Goal: Answer question/provide support: Share knowledge or assist other users

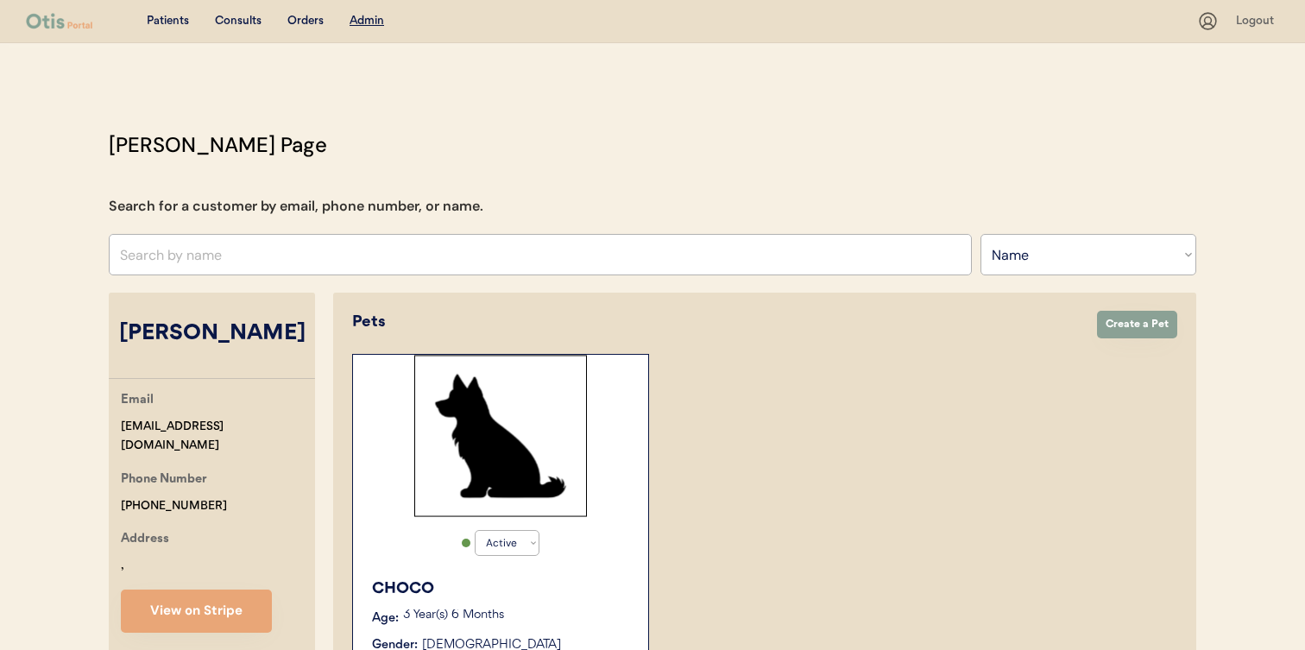
select select ""Name""
select select "true"
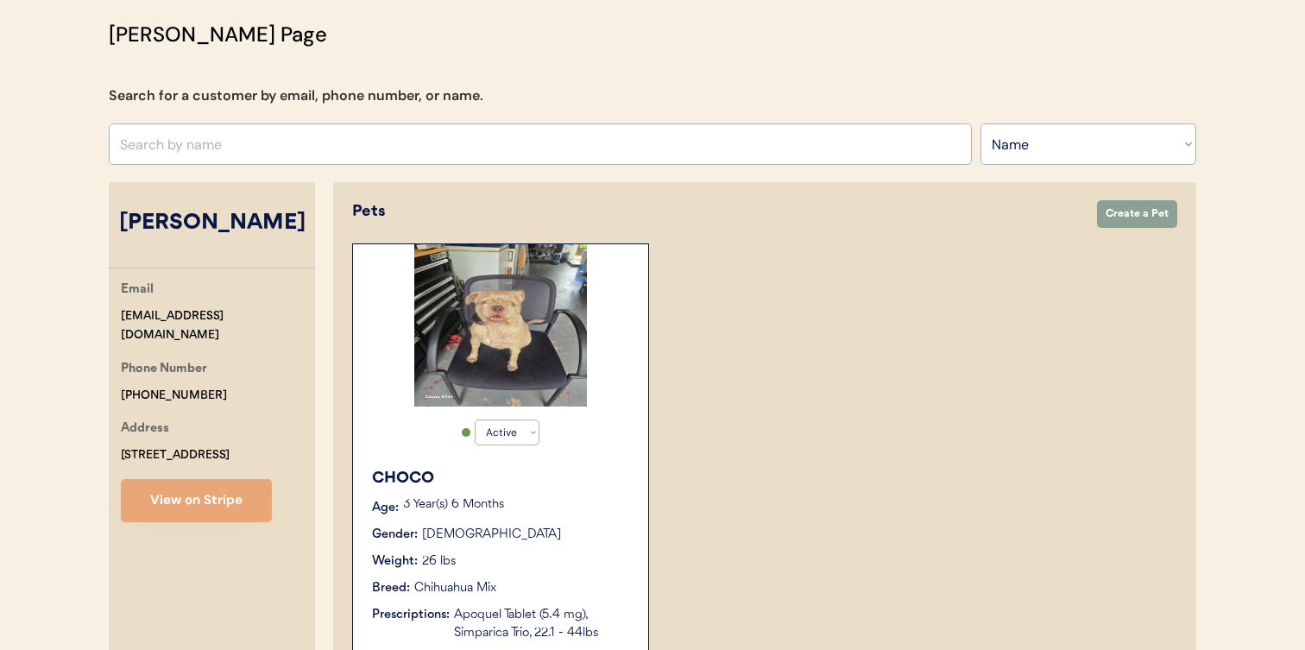
scroll to position [123, 0]
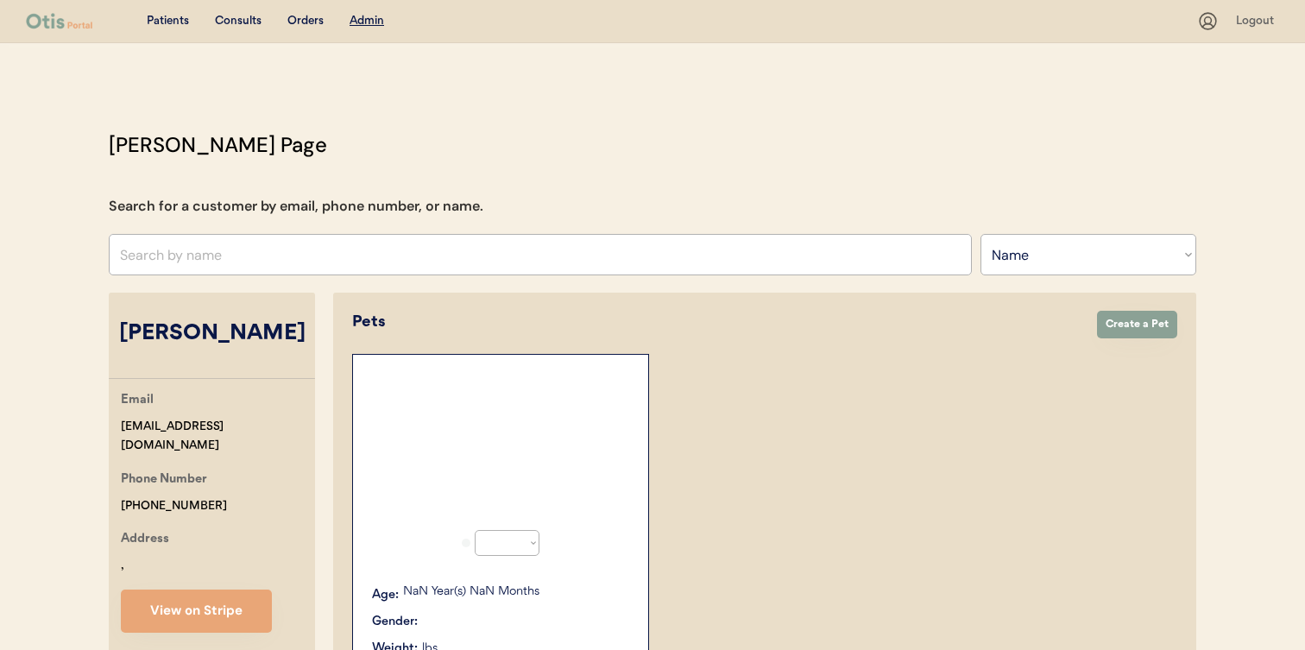
select select ""Name""
select select "true"
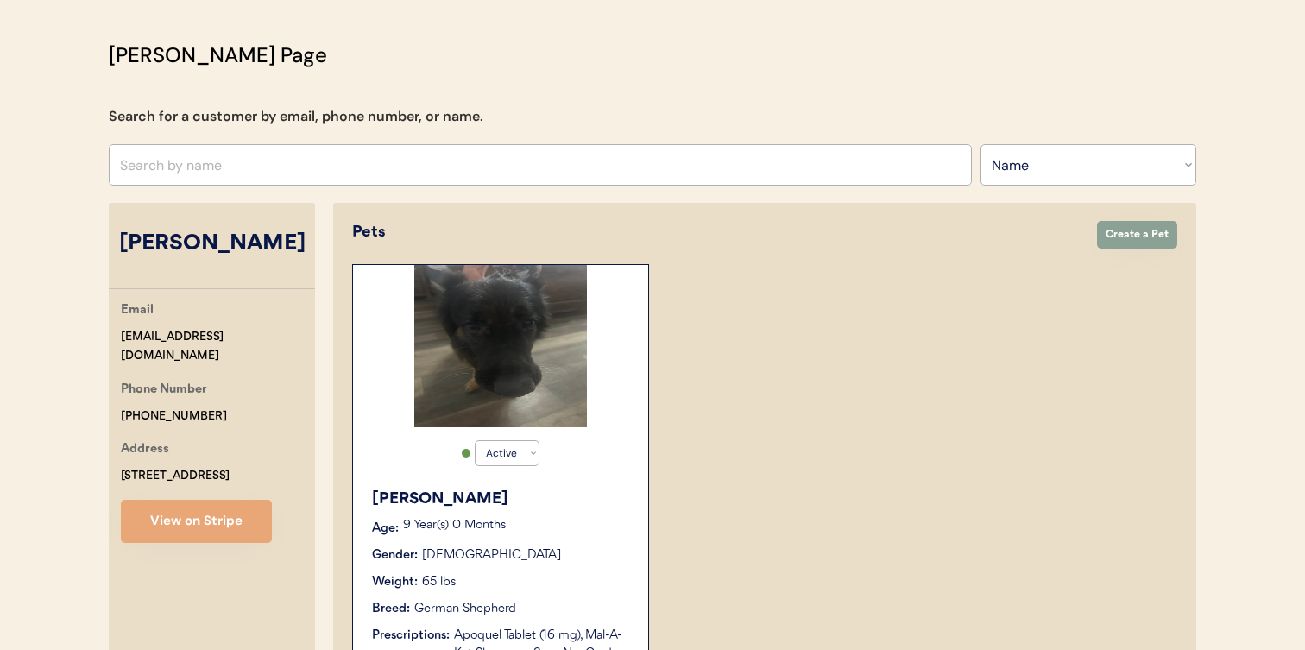
scroll to position [96, 0]
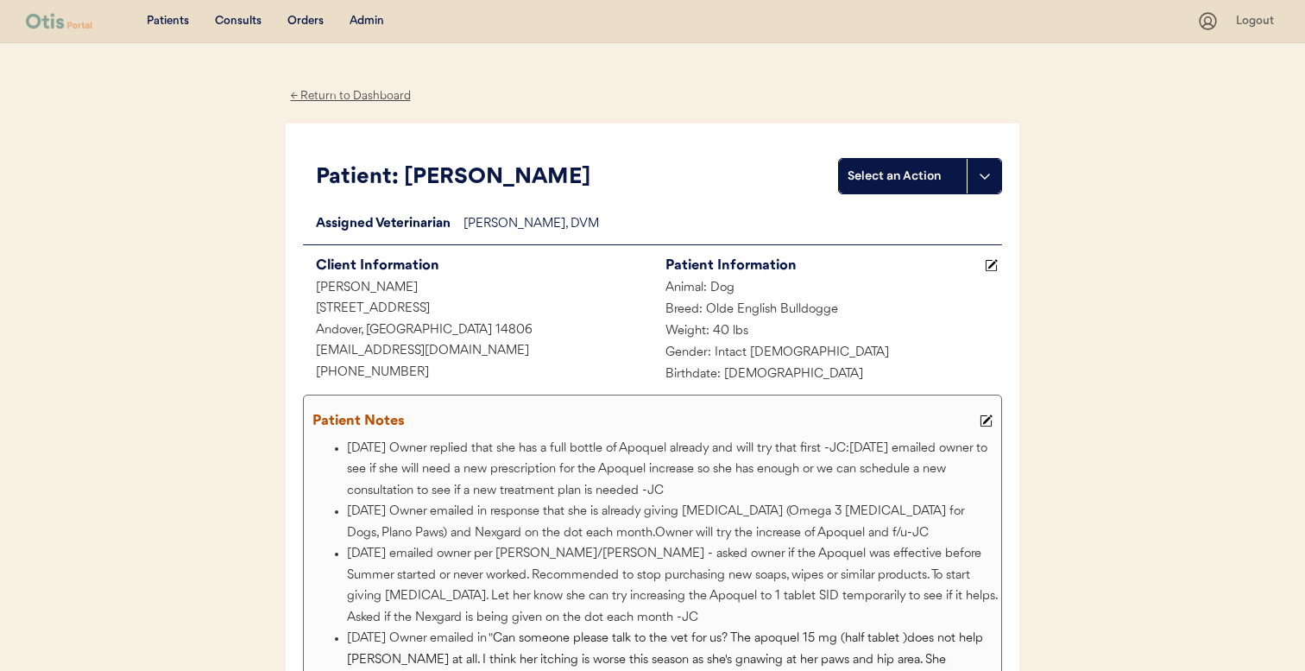
click at [359, 21] on div "Admin" at bounding box center [367, 21] width 35 height 17
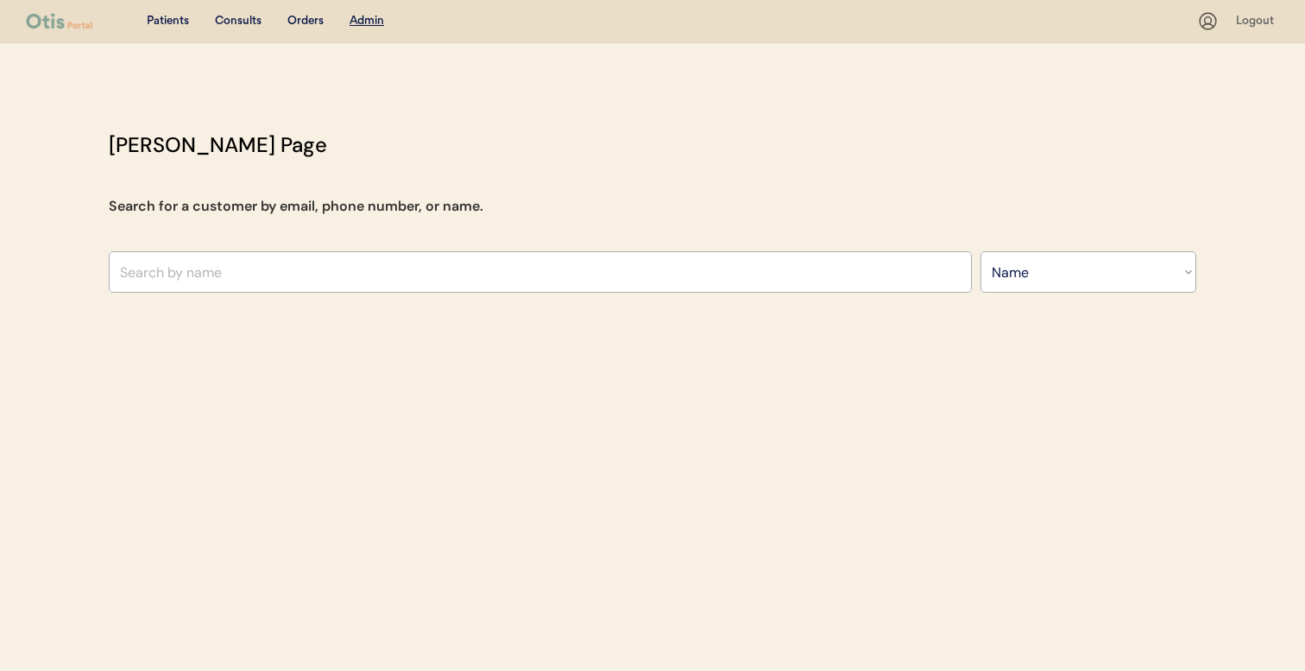
select select ""Name""
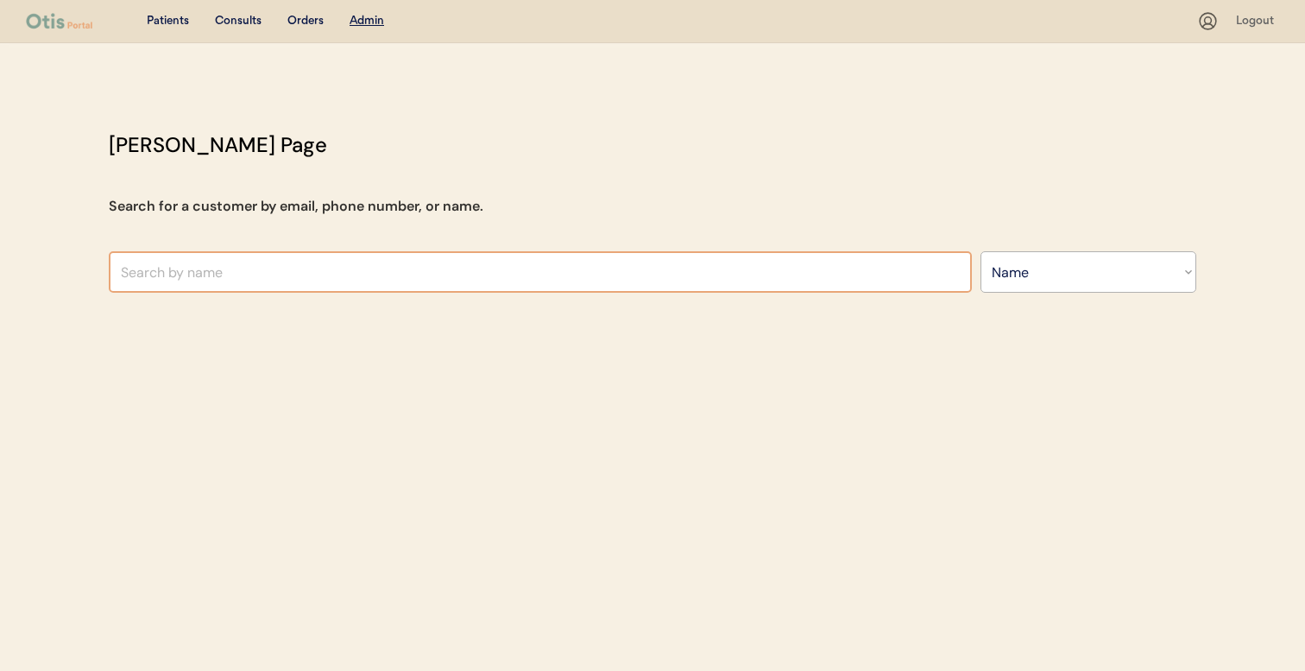
click at [344, 276] on input "text" at bounding box center [540, 271] width 863 height 41
type input "zara"
type input "zara Anishanslin"
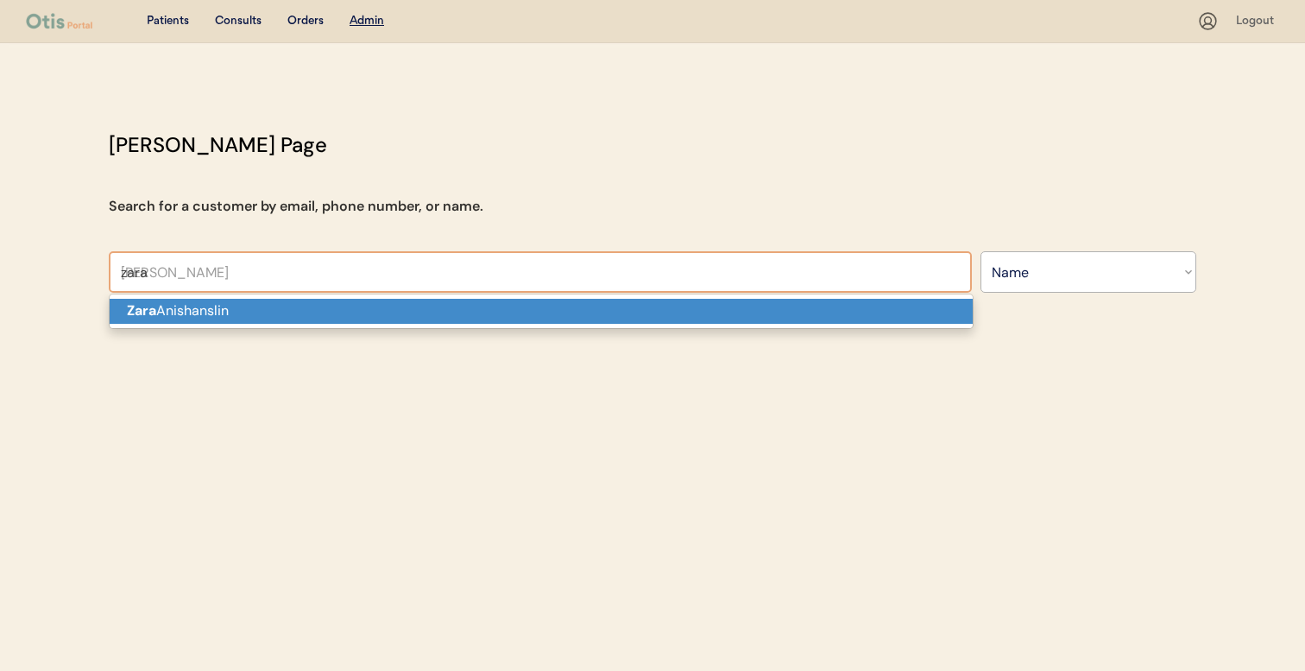
click at [350, 304] on p "Zara Anishanslin" at bounding box center [541, 311] width 863 height 25
type input "Zara Anishanslin"
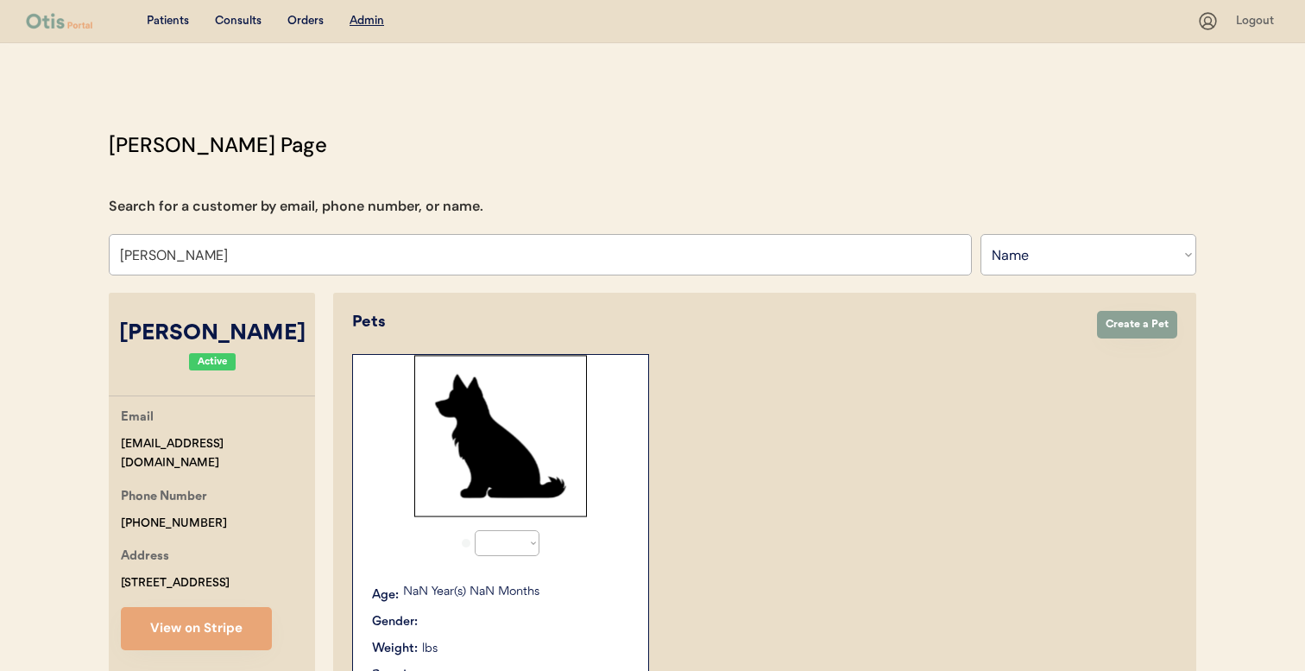
select select "true"
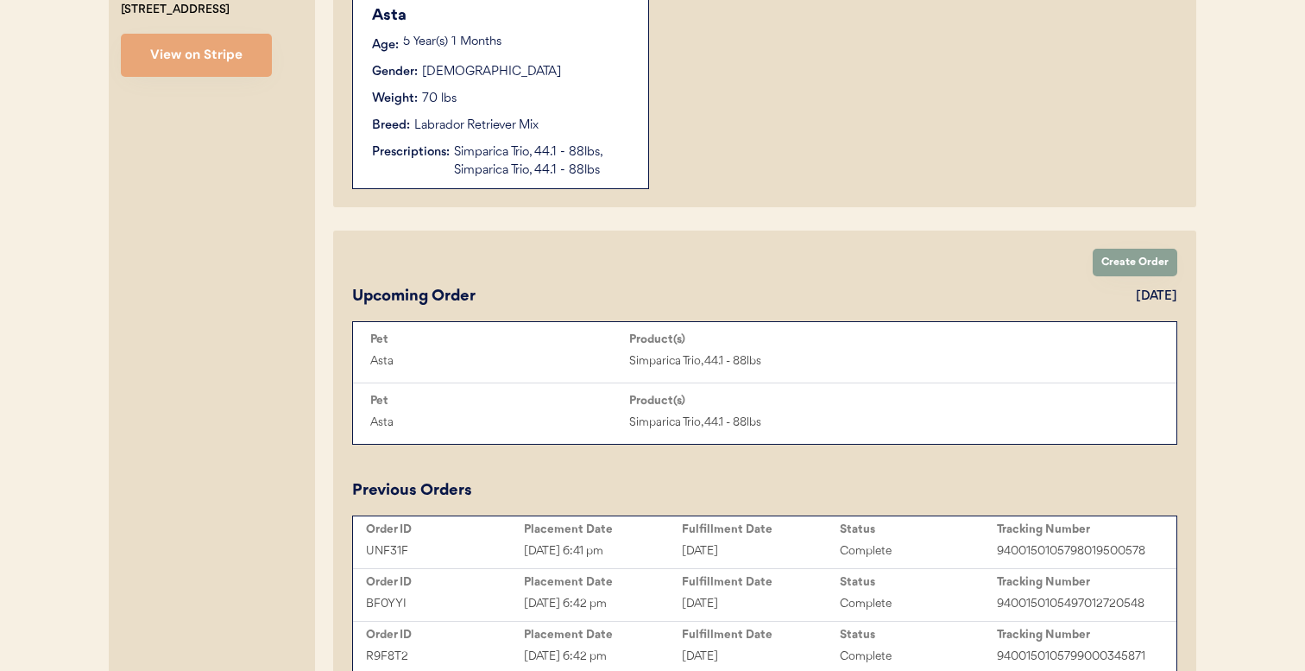
scroll to position [576, 0]
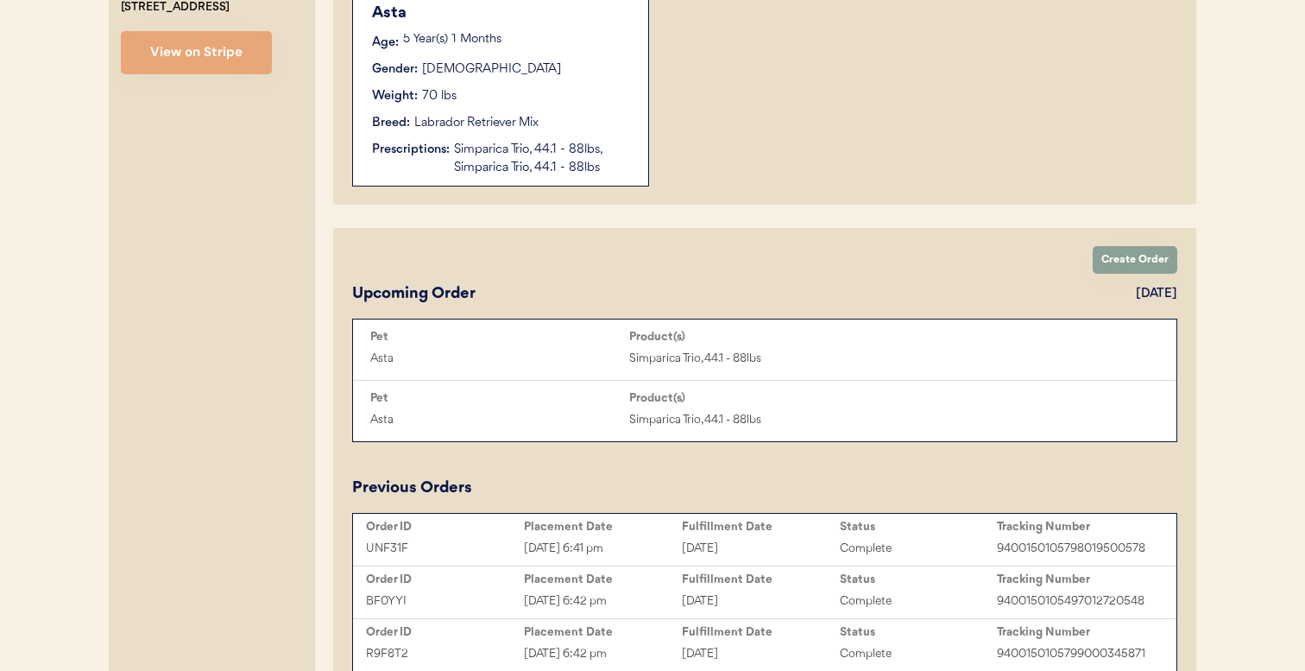
type input "Zara Anishanslin"
click at [447, 155] on div "Prescriptions:" at bounding box center [411, 150] width 78 height 18
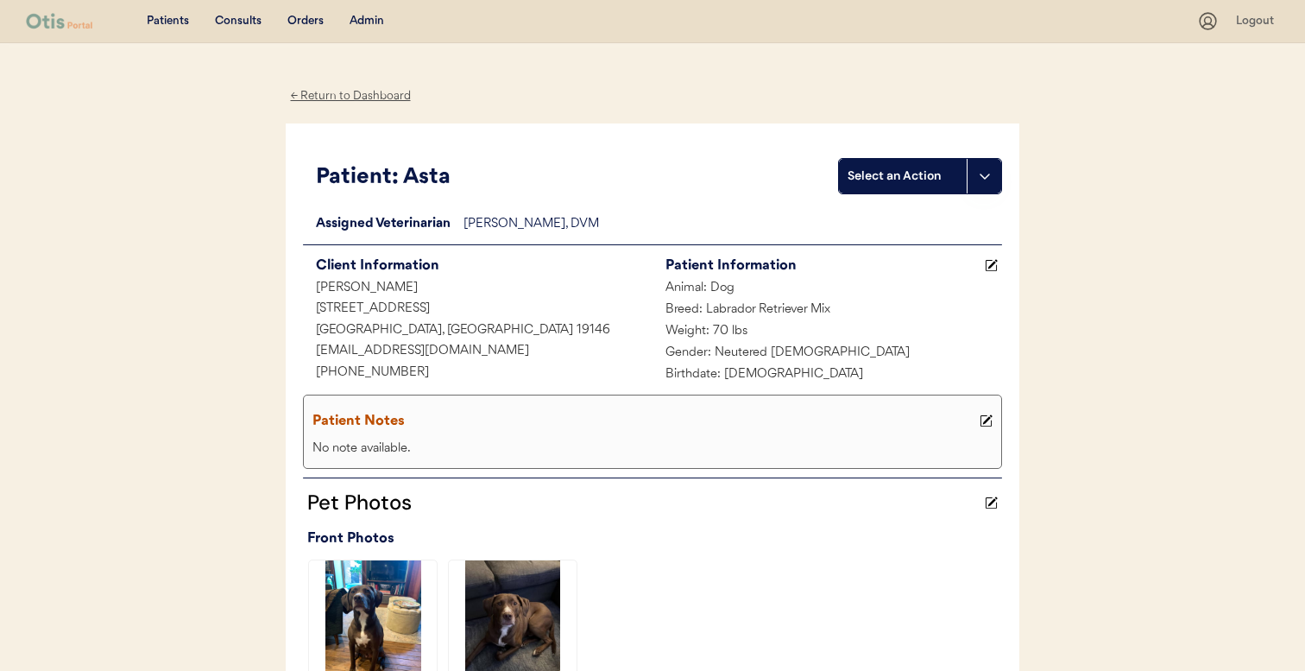
click at [373, 20] on div "Admin" at bounding box center [367, 21] width 35 height 17
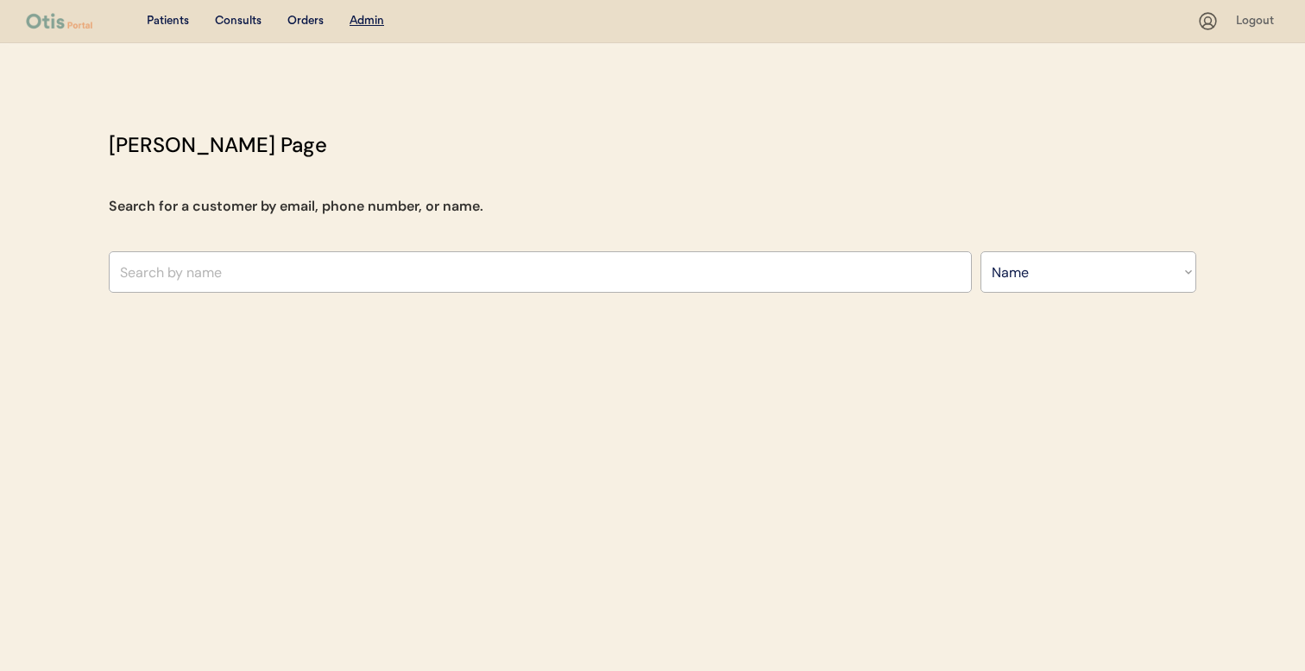
click at [1020, 239] on div "[PERSON_NAME] Page Search for a customer by email, phone number, or name. Searc…" at bounding box center [653, 216] width 1122 height 172
click at [1020, 253] on select "Search By Name Email Phone Number" at bounding box center [1089, 271] width 216 height 41
click at [892, 354] on div at bounding box center [652, 358] width 1305 height 28
click at [1032, 264] on select "Search By Name Email Phone Number" at bounding box center [1089, 271] width 216 height 41
select select ""Email""
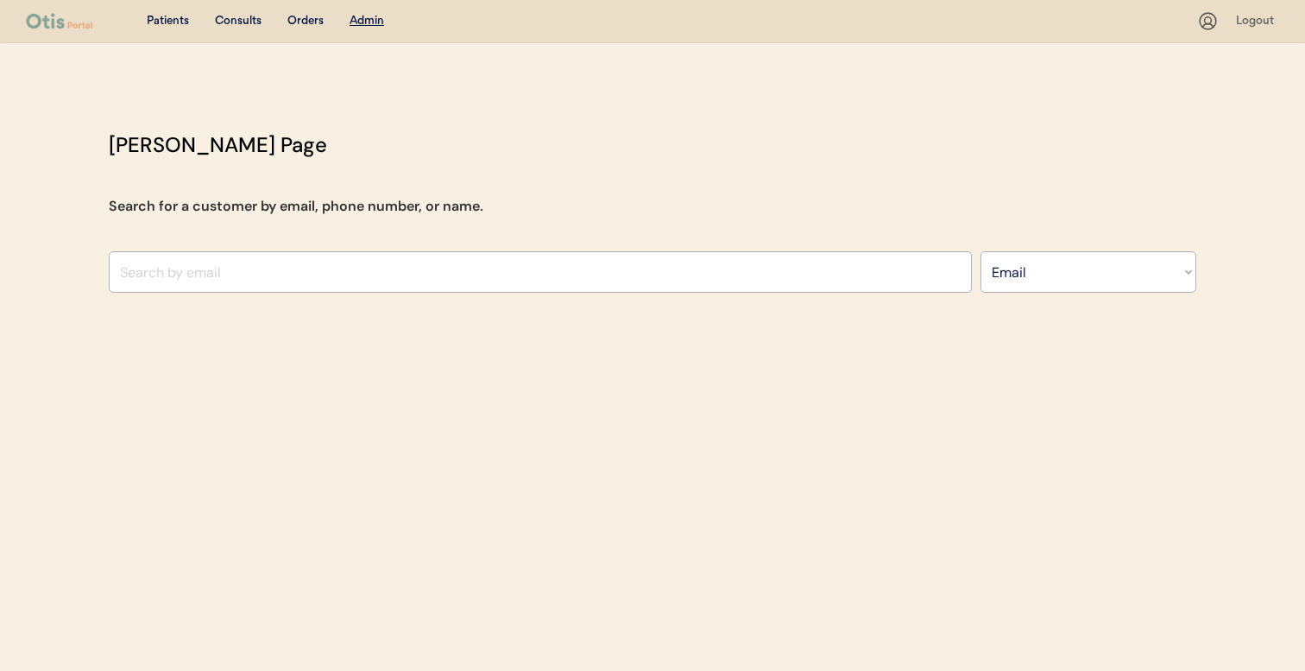
click at [964, 326] on div "Patients Consults Orders Admin Logout Otis Admin Page Search for a customer by …" at bounding box center [652, 335] width 1305 height 671
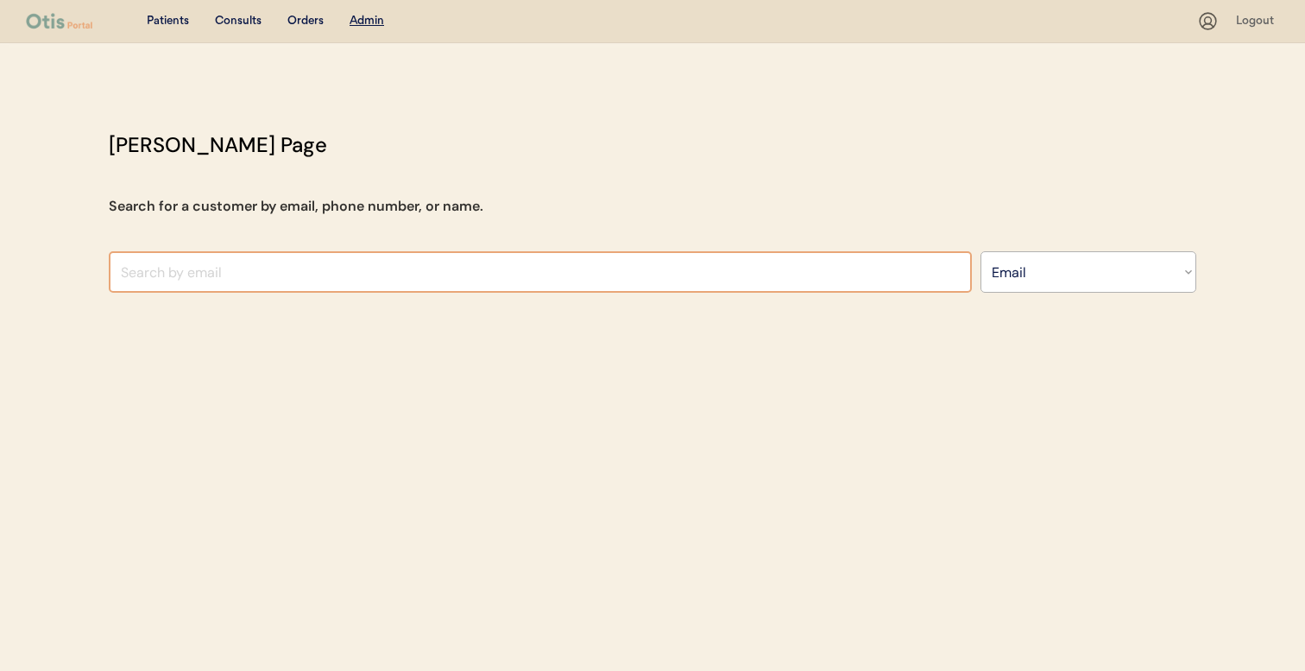
click at [928, 267] on input "input" at bounding box center [540, 271] width 863 height 41
type input "e"
paste input "[EMAIL_ADDRESS][DOMAIN_NAME]"
type input "m"
click at [900, 271] on input "input" at bounding box center [540, 271] width 863 height 41
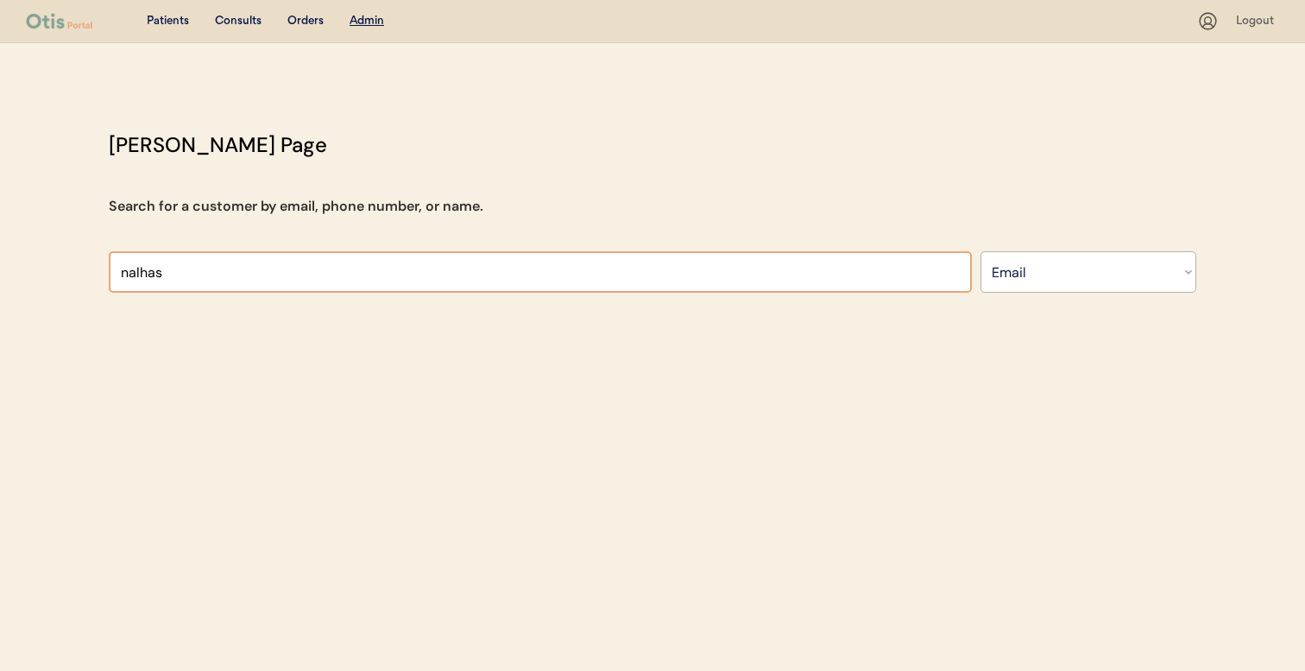
type input "nalha"
click at [900, 270] on input "input" at bounding box center [540, 271] width 863 height 41
type input "n"
click at [1141, 266] on select "Search By Name Email Phone Number" at bounding box center [1089, 271] width 216 height 41
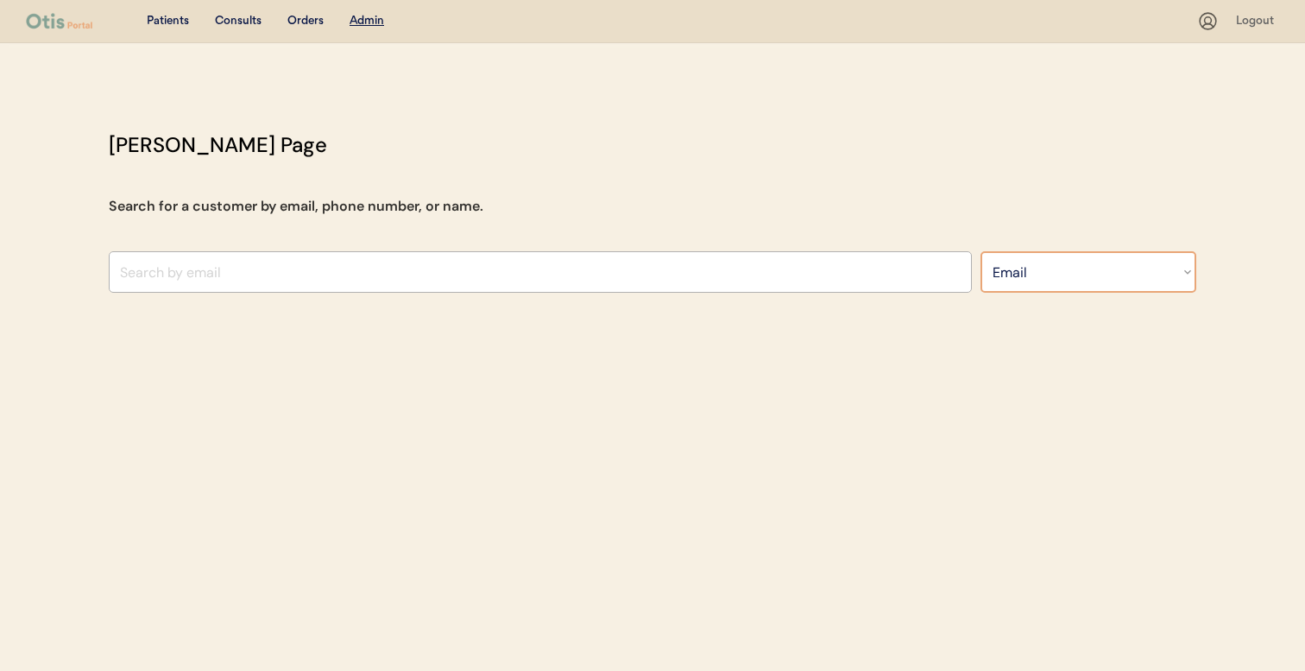
select select ""Name""
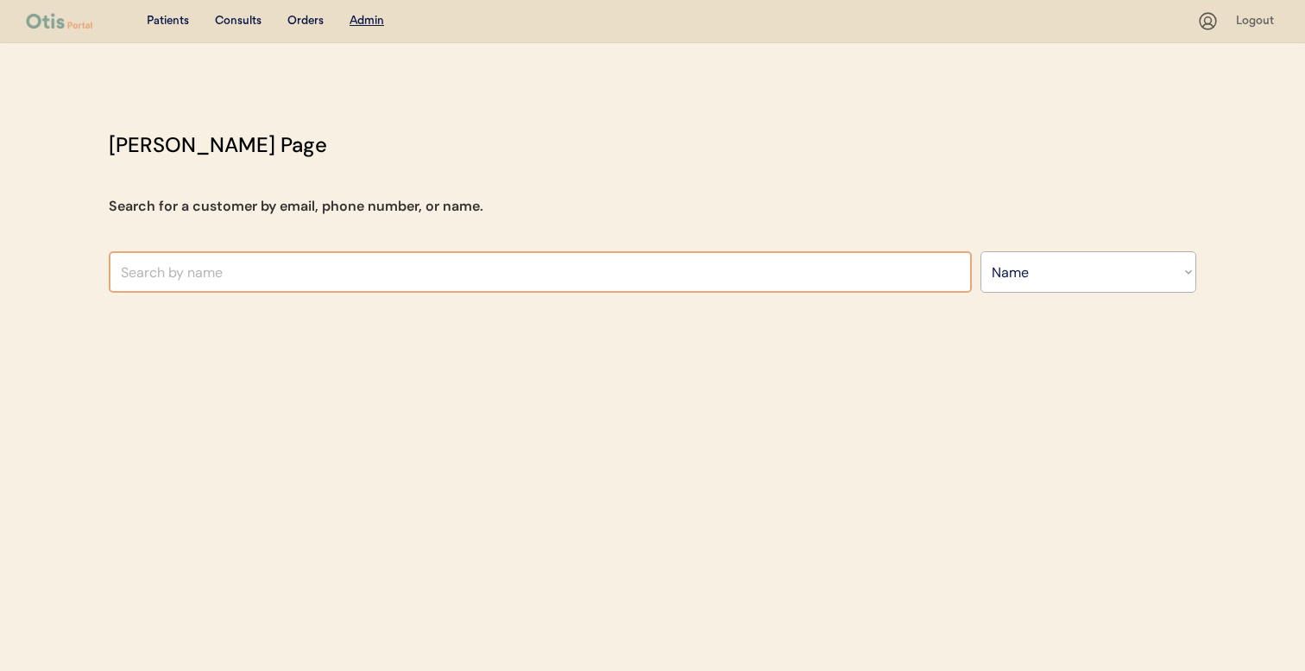
click at [869, 279] on input "text" at bounding box center [540, 271] width 863 height 41
type input "am"
type input "amanda Lake"
type input "amy"
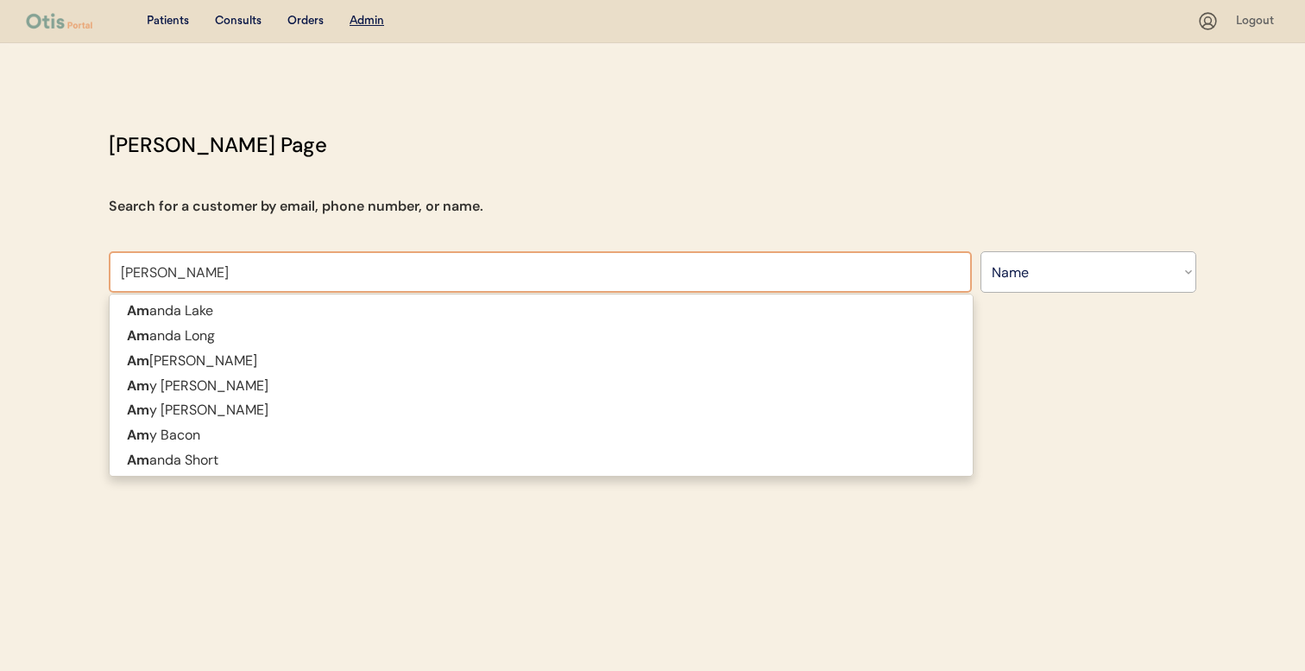
type input "amy Parker"
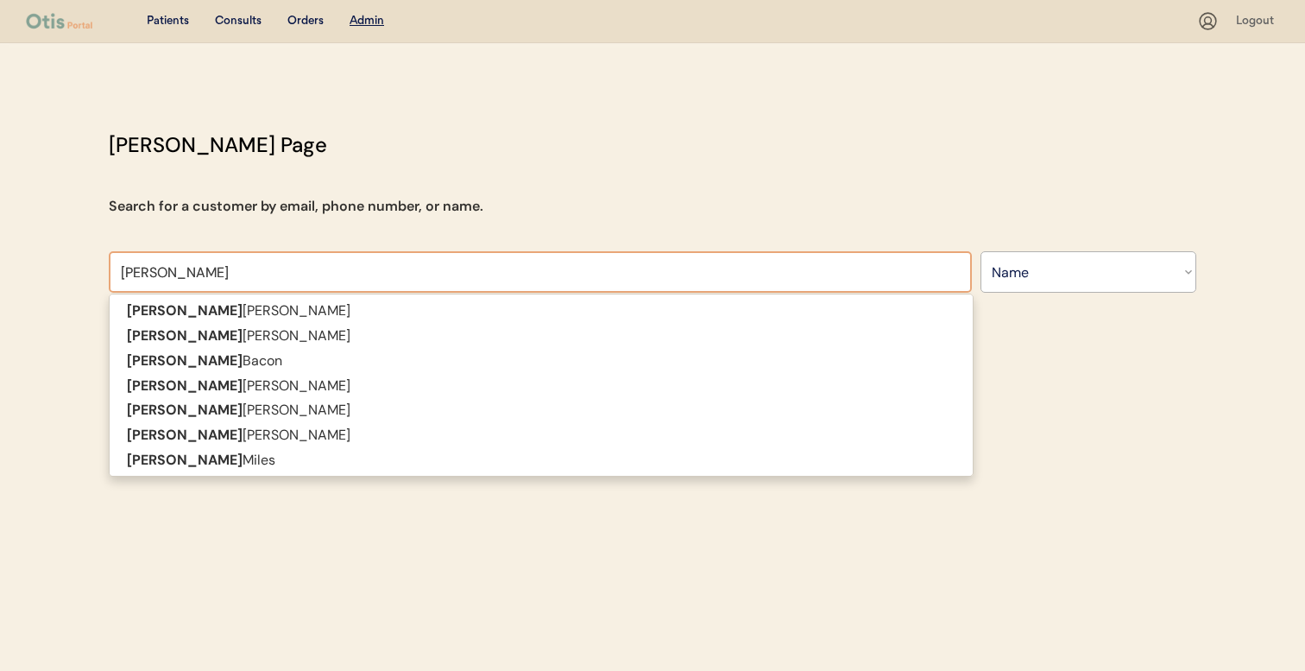
type input "amy"
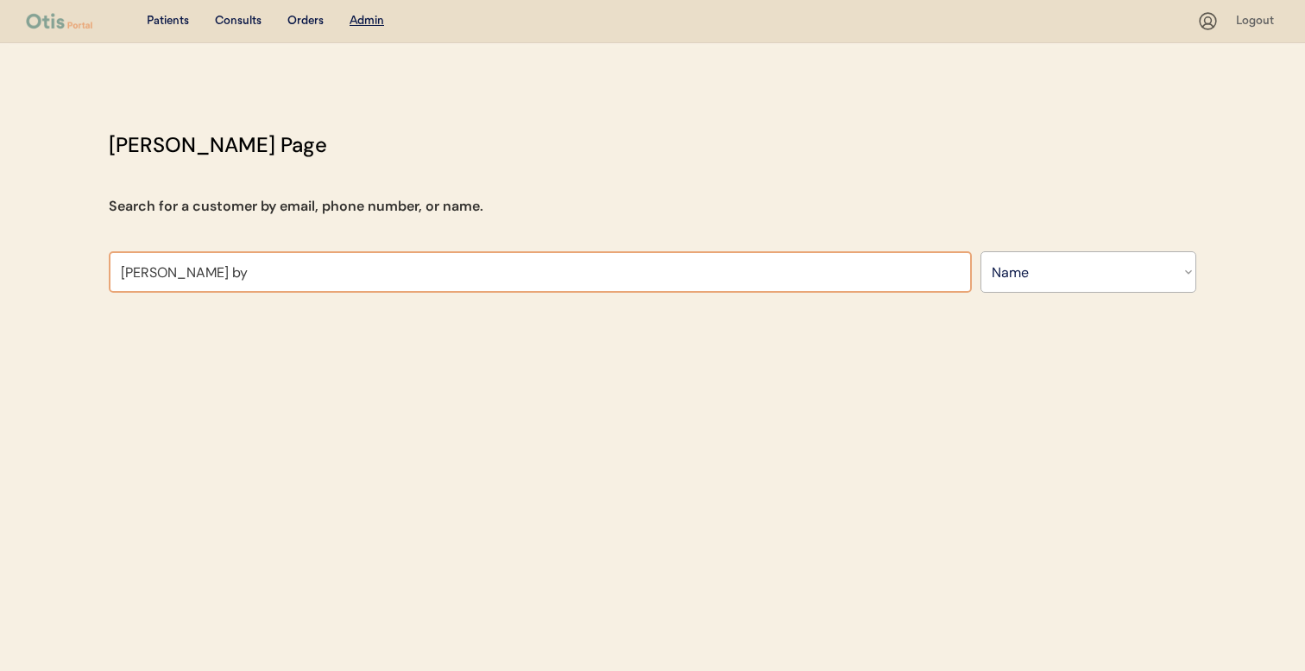
type input "amy b"
type input "amy bacon"
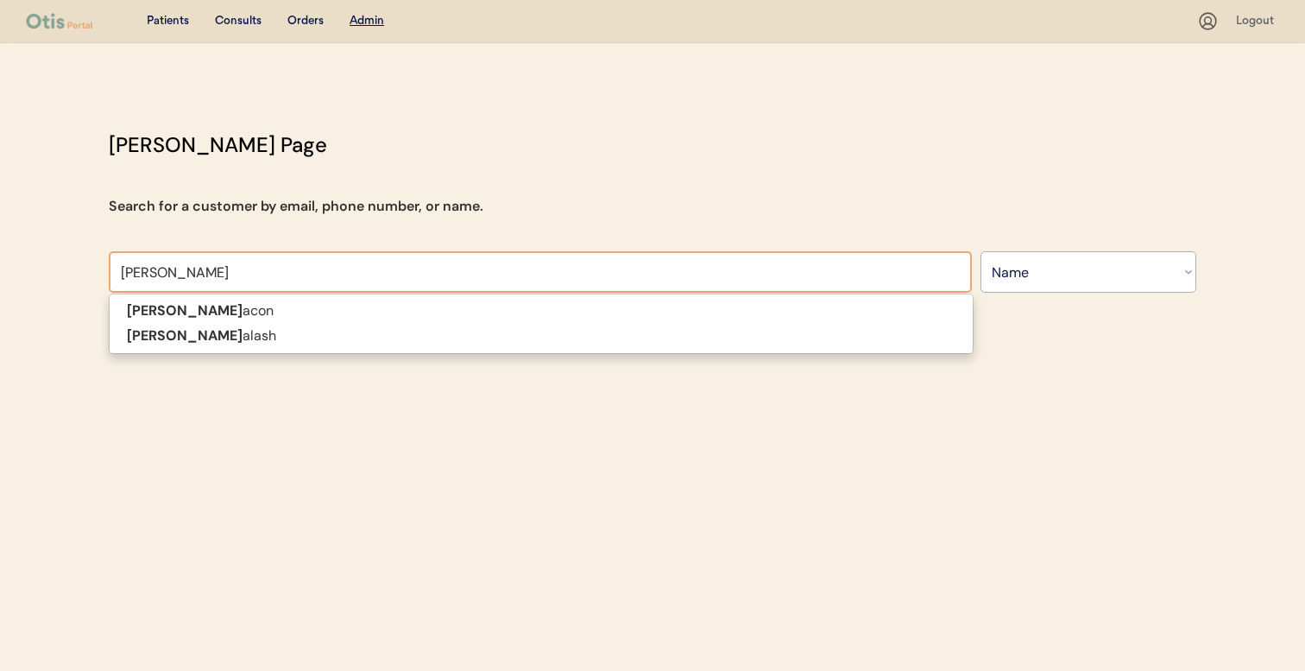
type input "amy b"
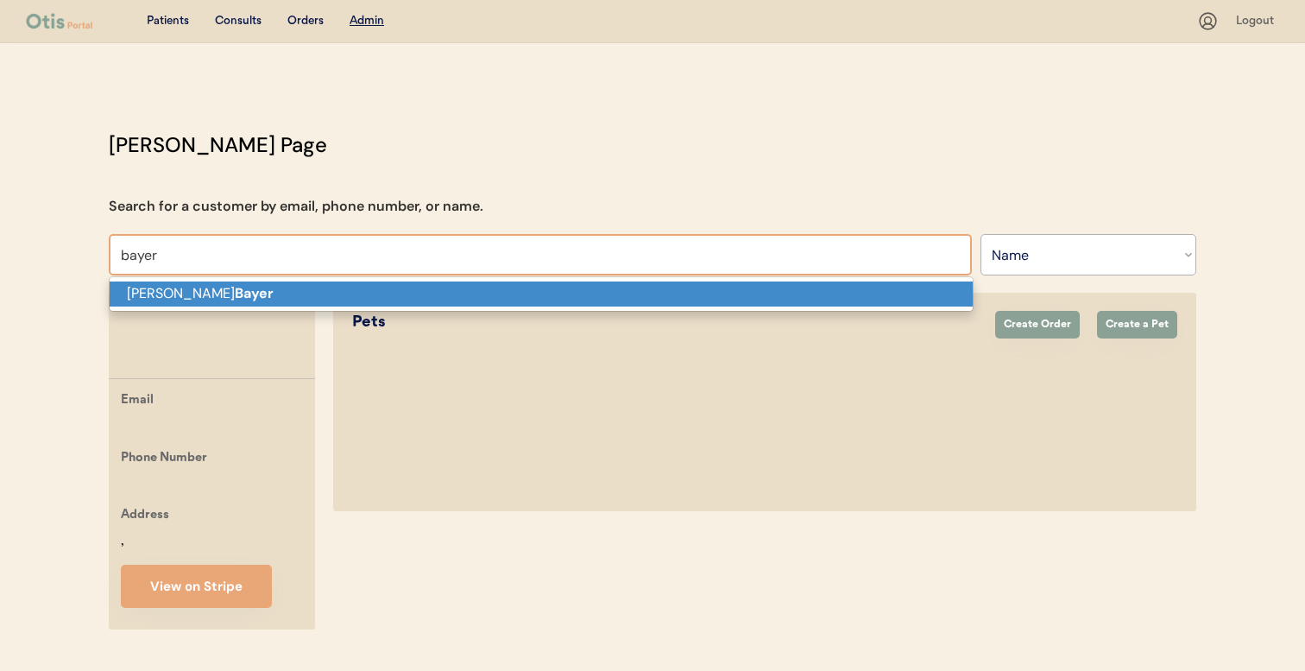
click at [779, 300] on p "Amanda Bayer" at bounding box center [541, 293] width 863 height 25
type input "[PERSON_NAME]"
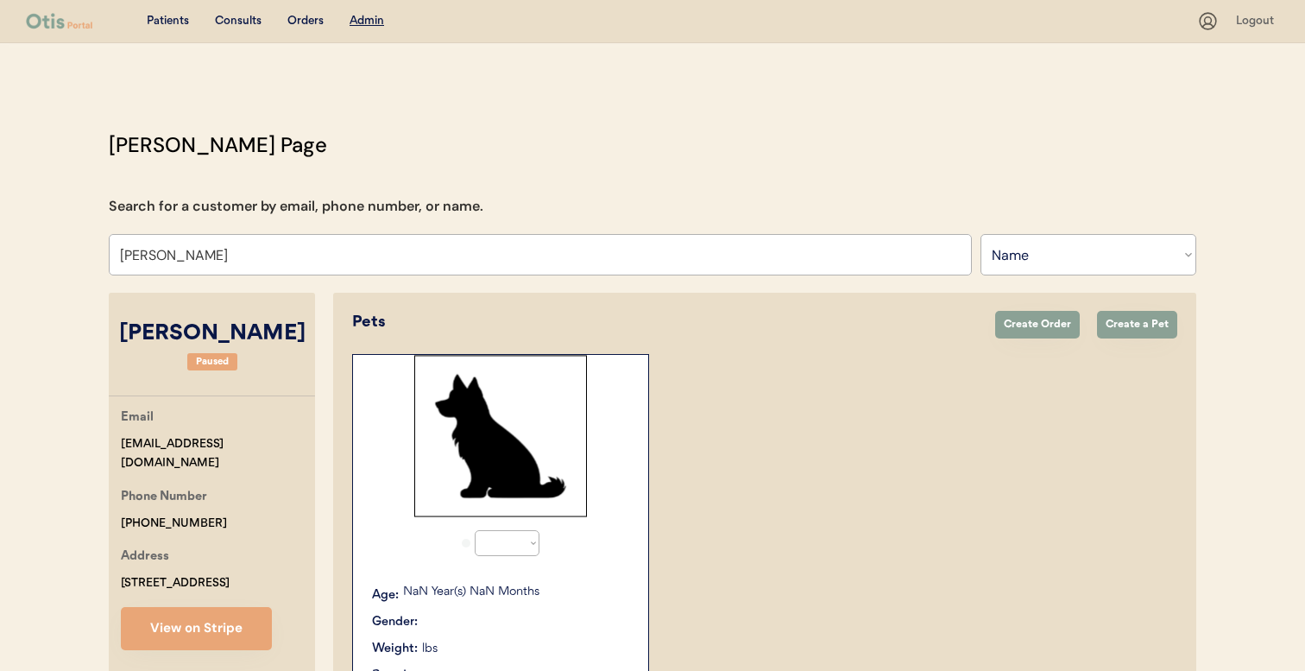
select select "true"
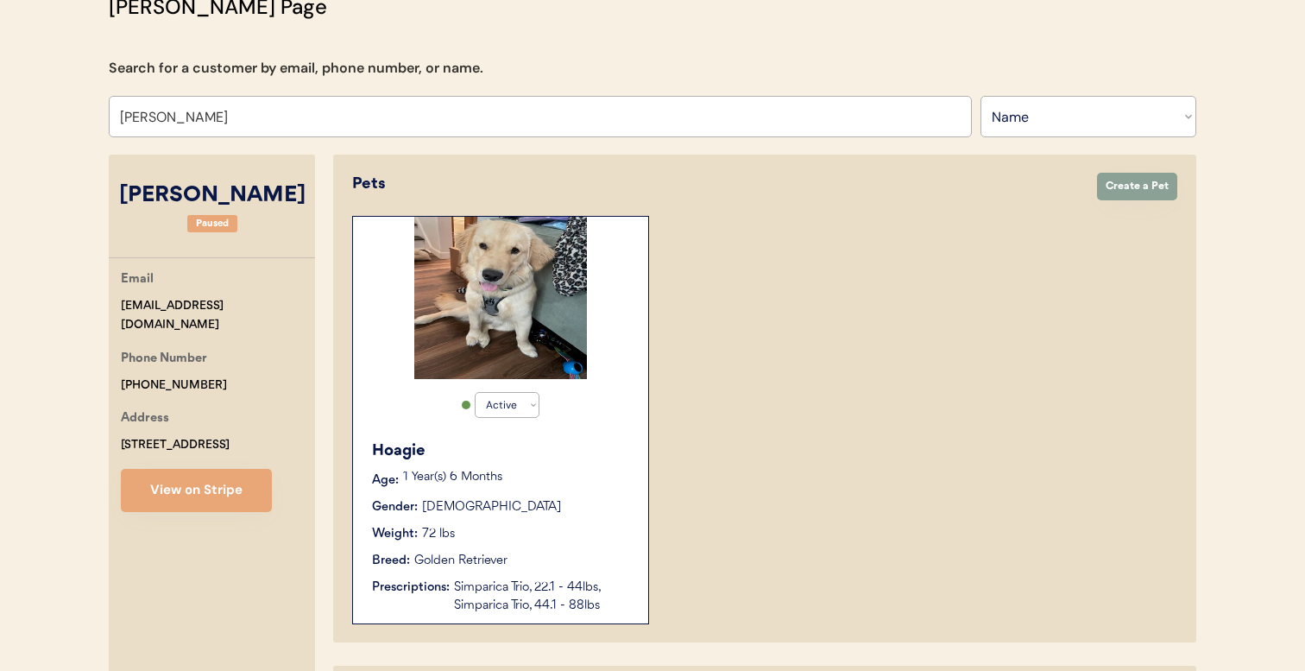
scroll to position [134, 0]
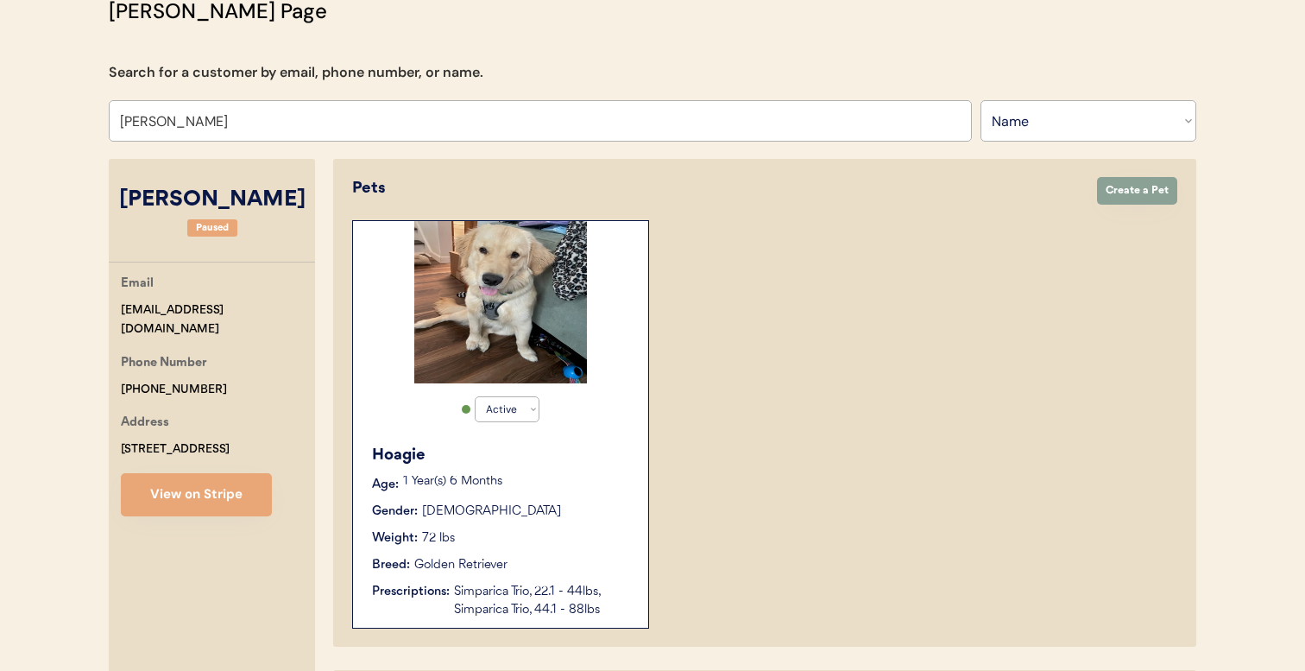
type input "[PERSON_NAME]"
click at [571, 483] on p "1 Year(s) 6 Months" at bounding box center [517, 482] width 228 height 12
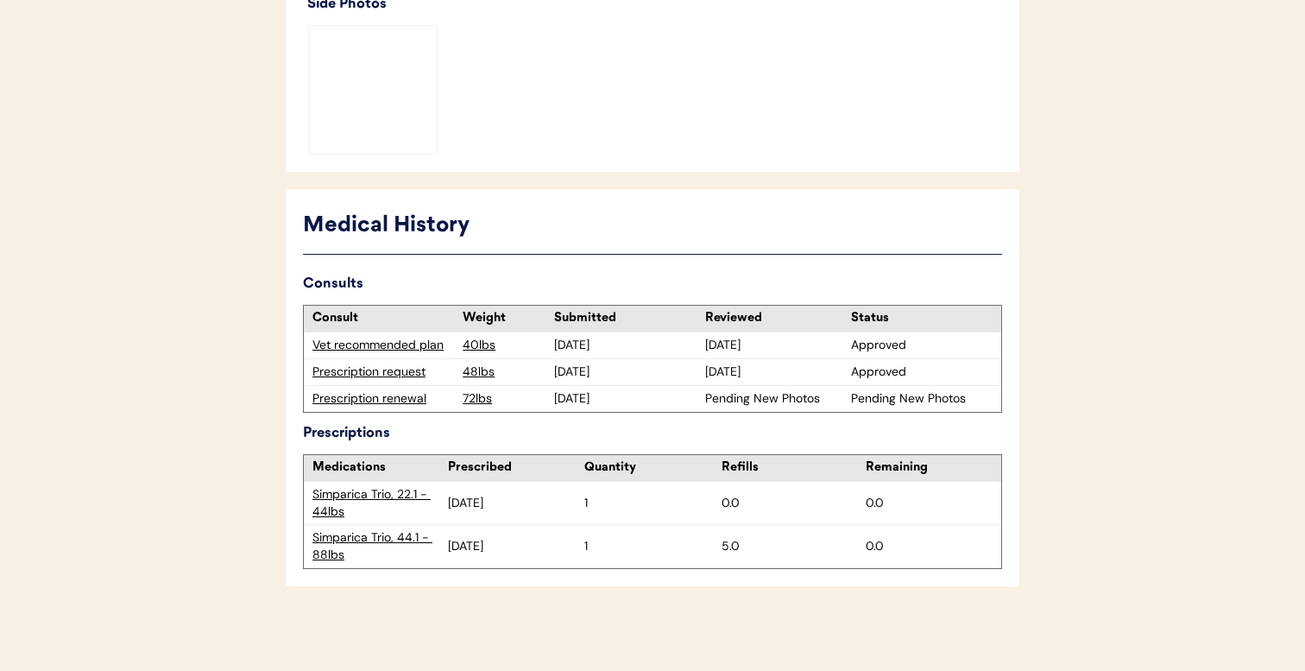
scroll to position [706, 0]
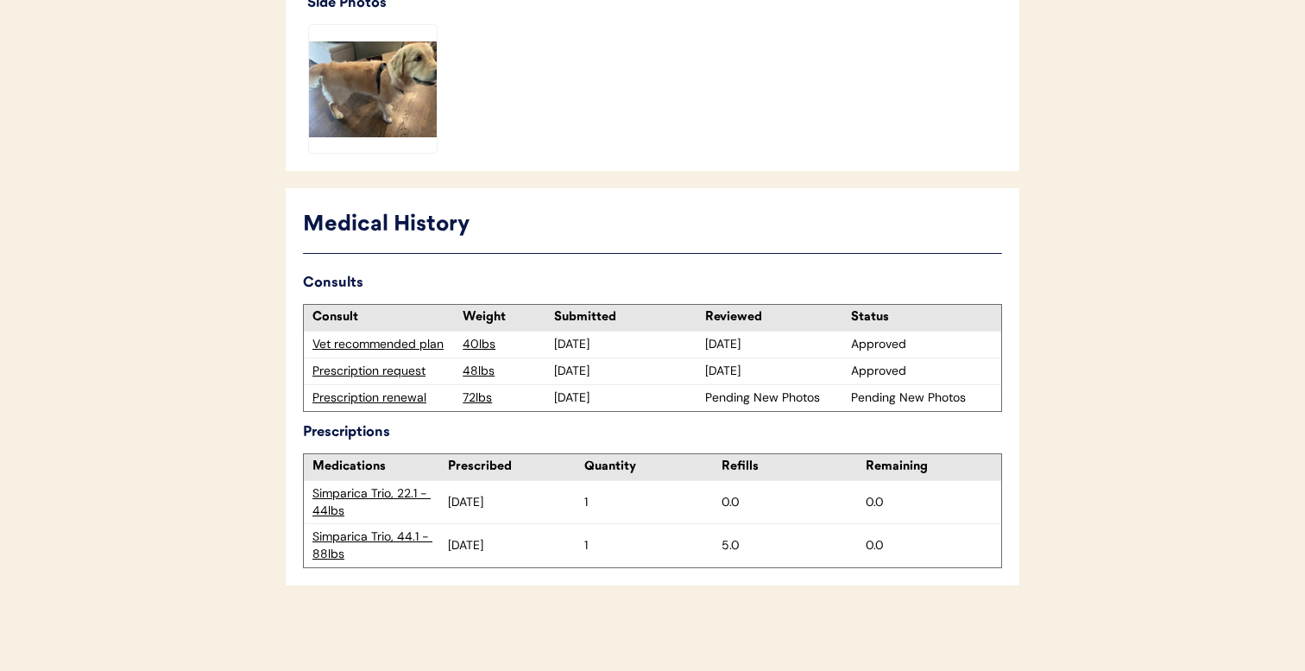
click at [382, 401] on div "Prescription renewal" at bounding box center [384, 397] width 142 height 17
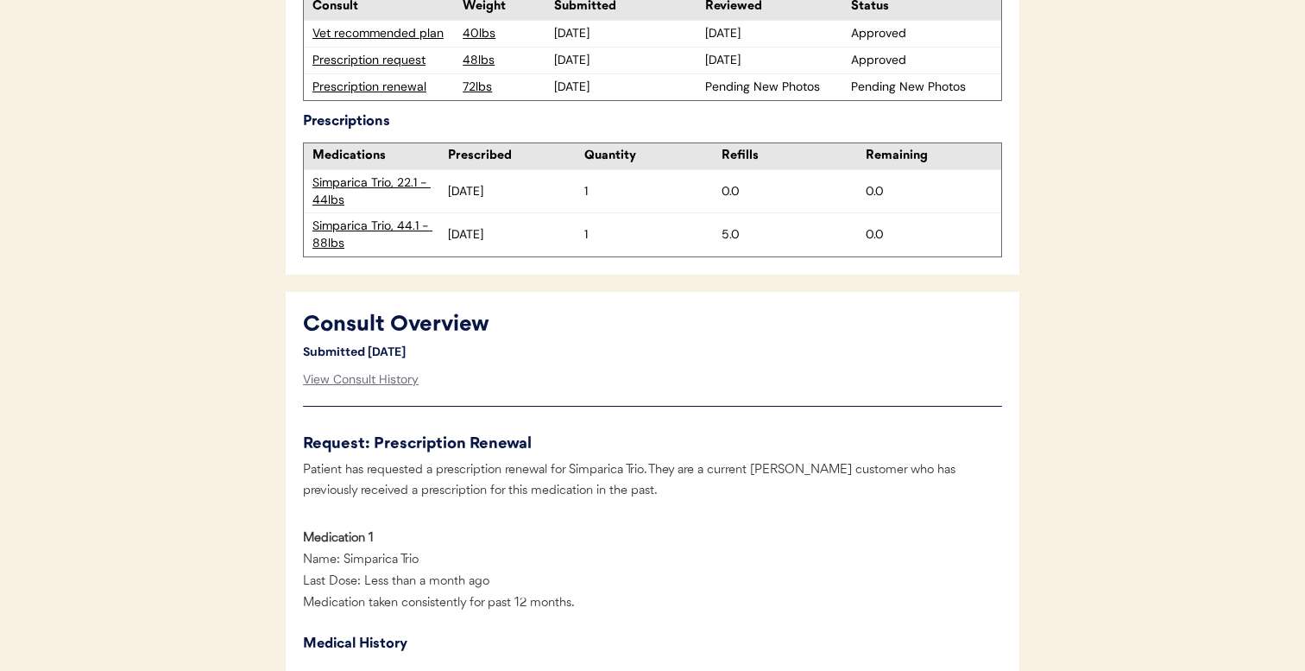
scroll to position [611, 0]
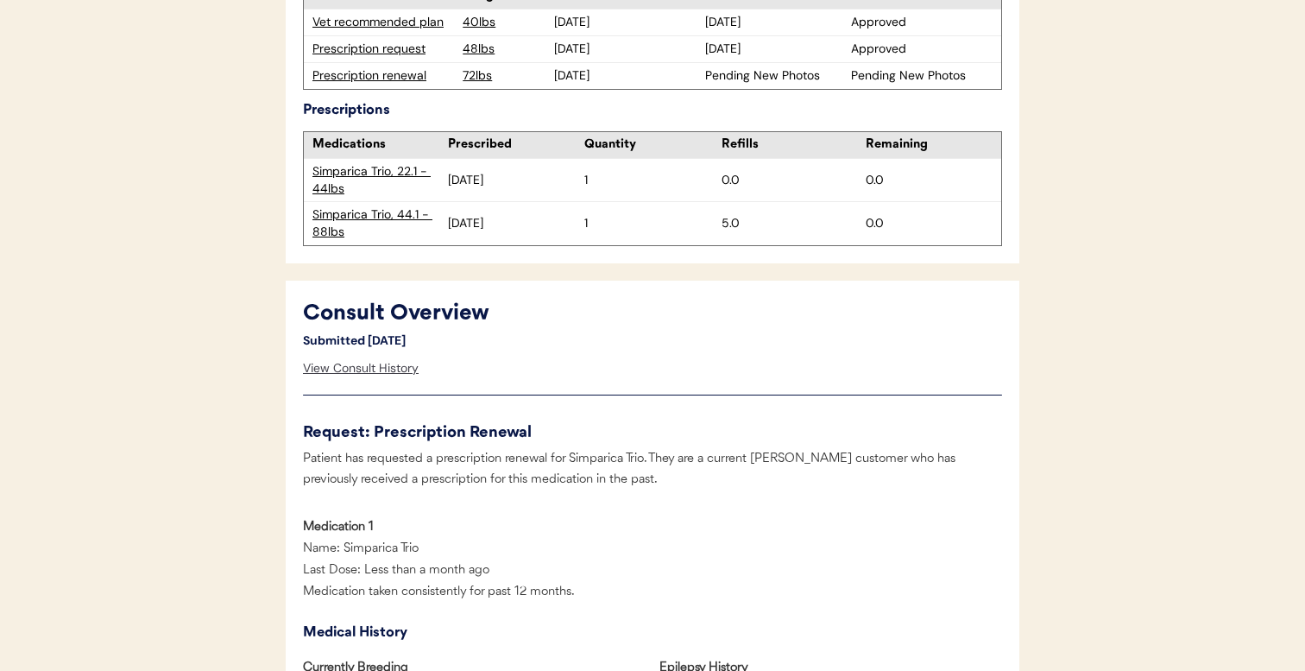
click at [381, 368] on div "View Consult History" at bounding box center [361, 368] width 116 height 35
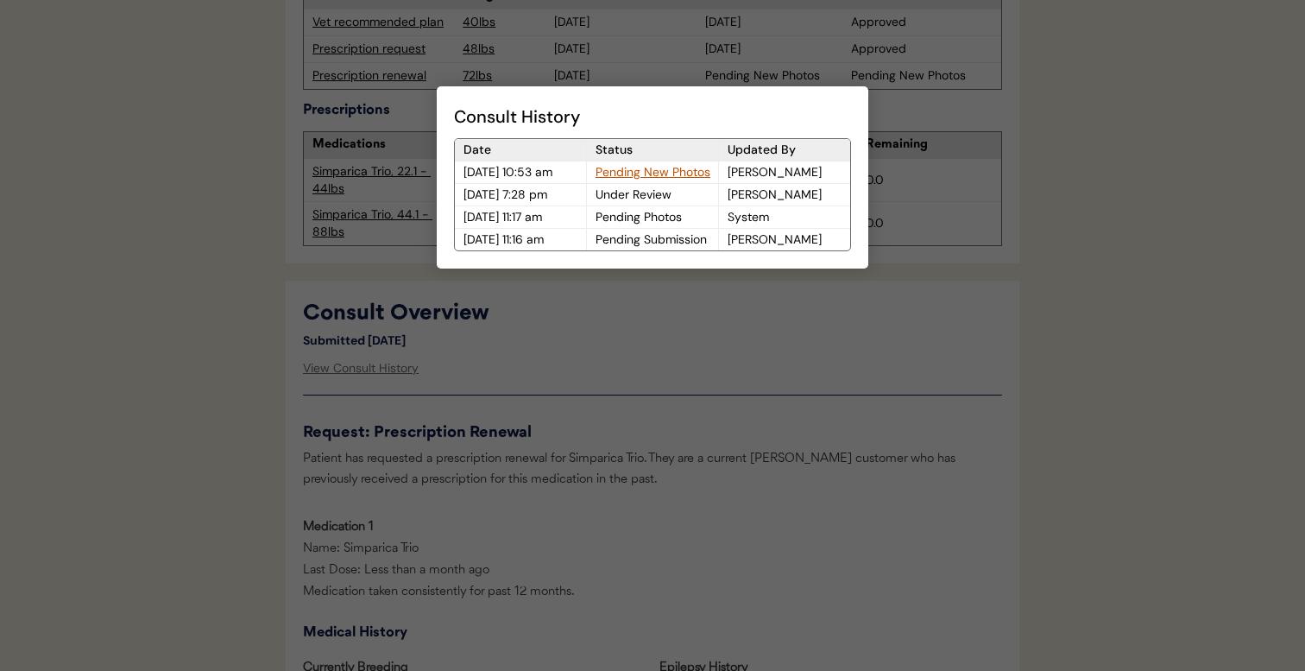
click at [667, 341] on div at bounding box center [652, 335] width 1305 height 671
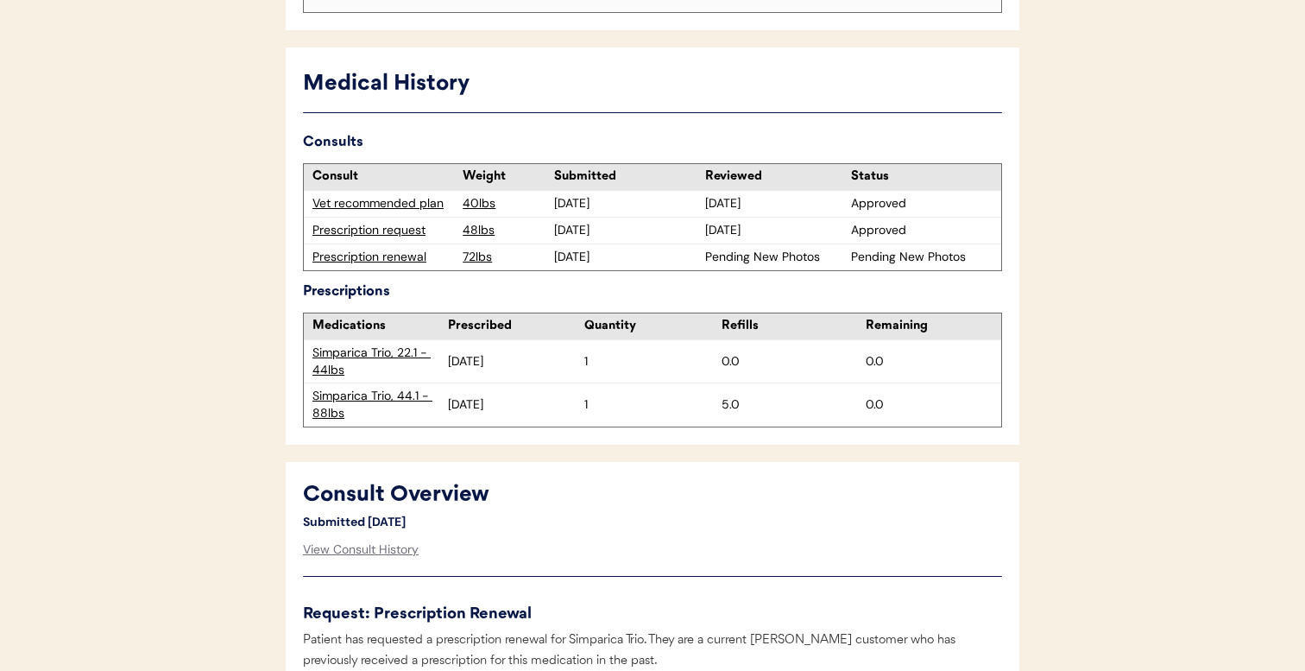
click at [413, 228] on div "Prescription request" at bounding box center [384, 230] width 142 height 17
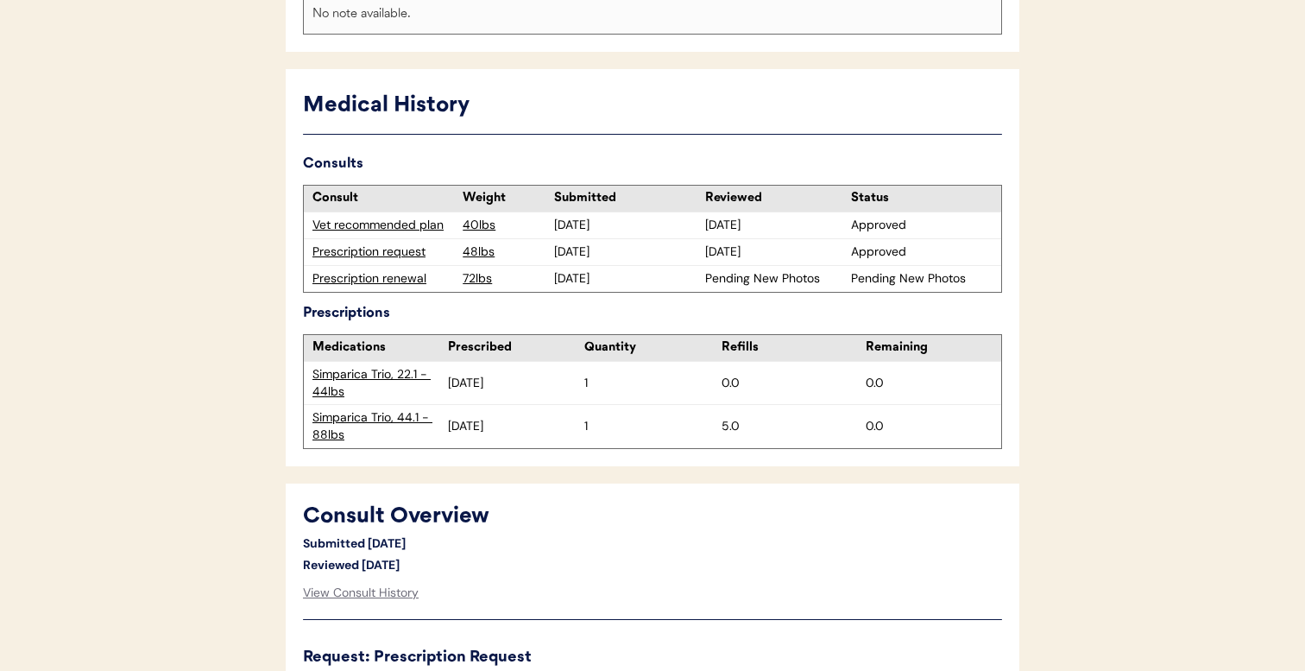
scroll to position [452, 0]
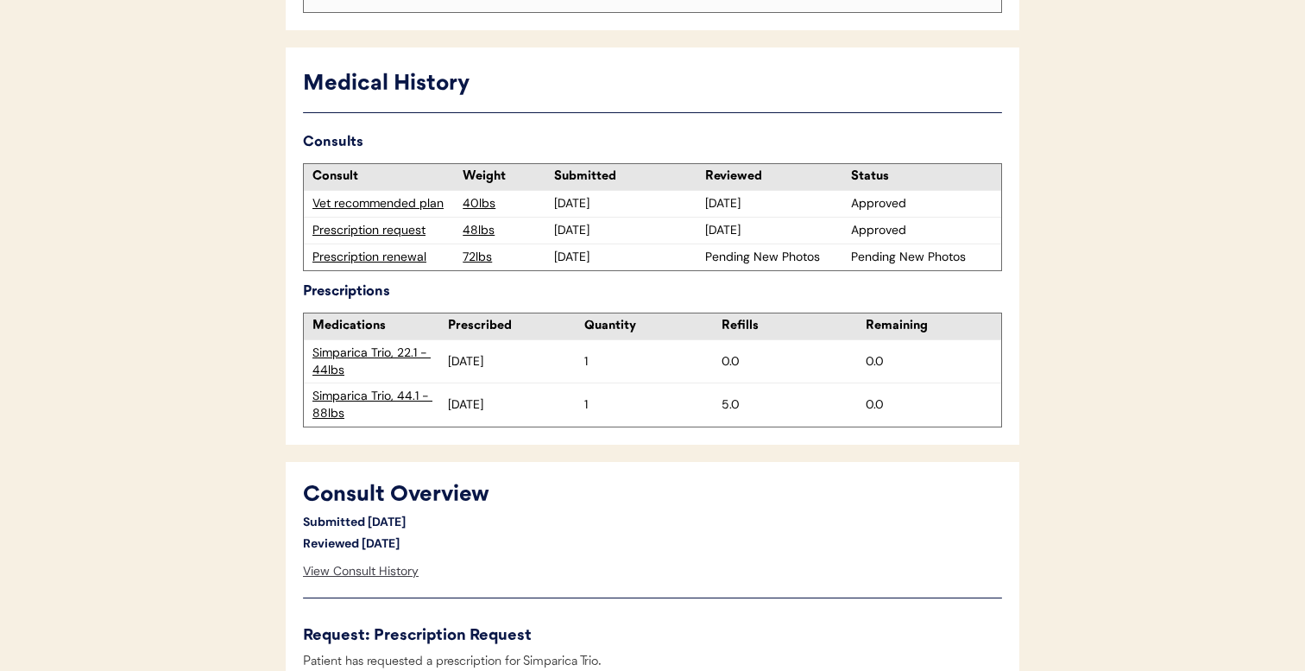
click at [391, 571] on div "View Consult History" at bounding box center [361, 571] width 116 height 35
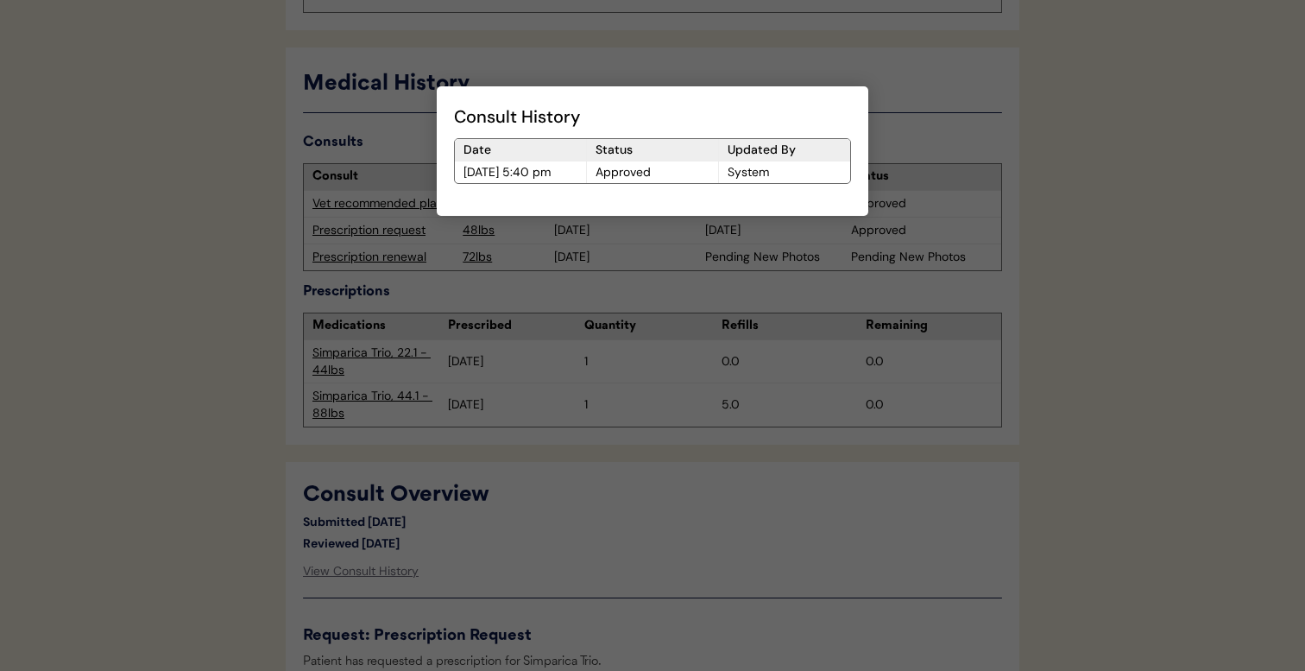
click at [475, 555] on div at bounding box center [652, 335] width 1305 height 671
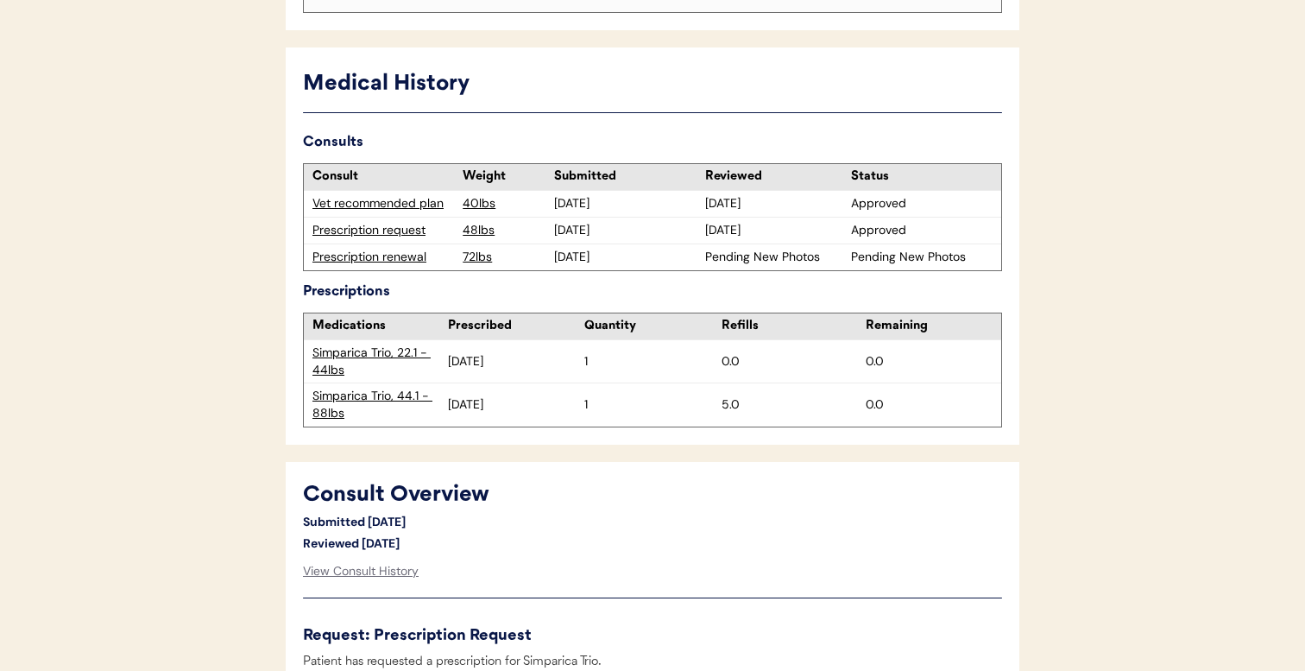
click at [386, 205] on div "Vet recommended plan" at bounding box center [384, 203] width 142 height 17
click at [386, 569] on div "View Consult History" at bounding box center [361, 571] width 116 height 35
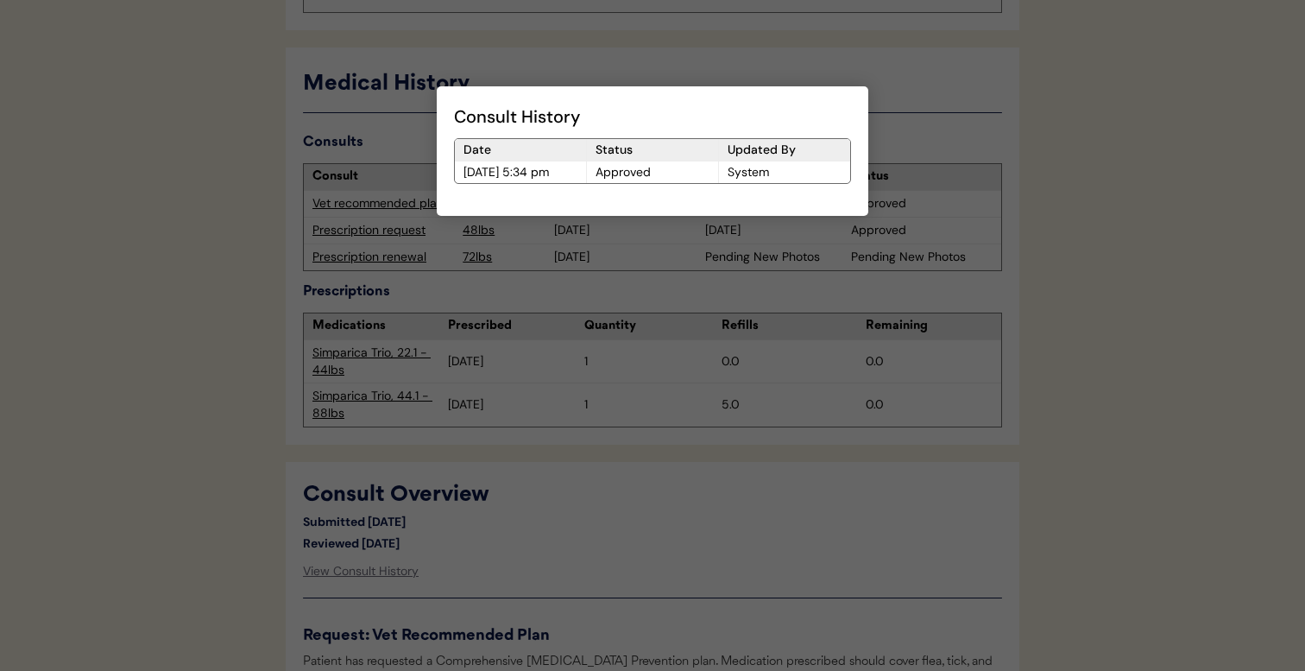
click at [509, 562] on div at bounding box center [652, 335] width 1305 height 671
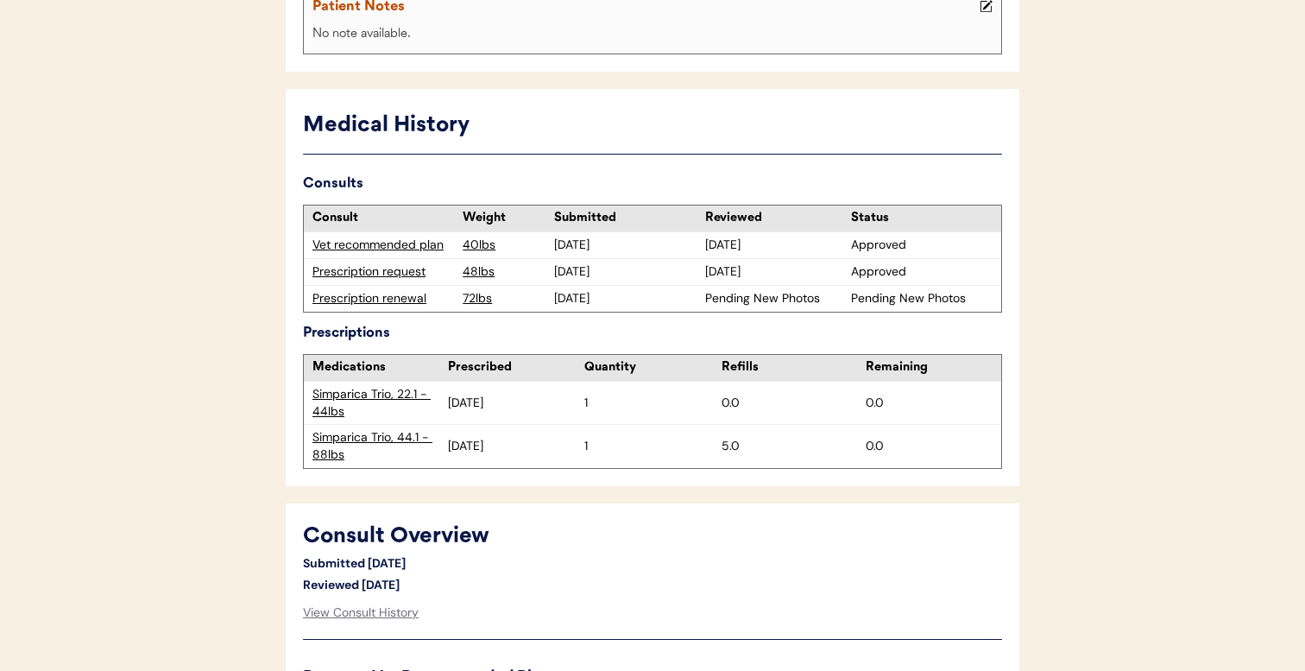
scroll to position [409, 0]
click at [420, 248] on div "Vet recommended plan" at bounding box center [384, 245] width 142 height 17
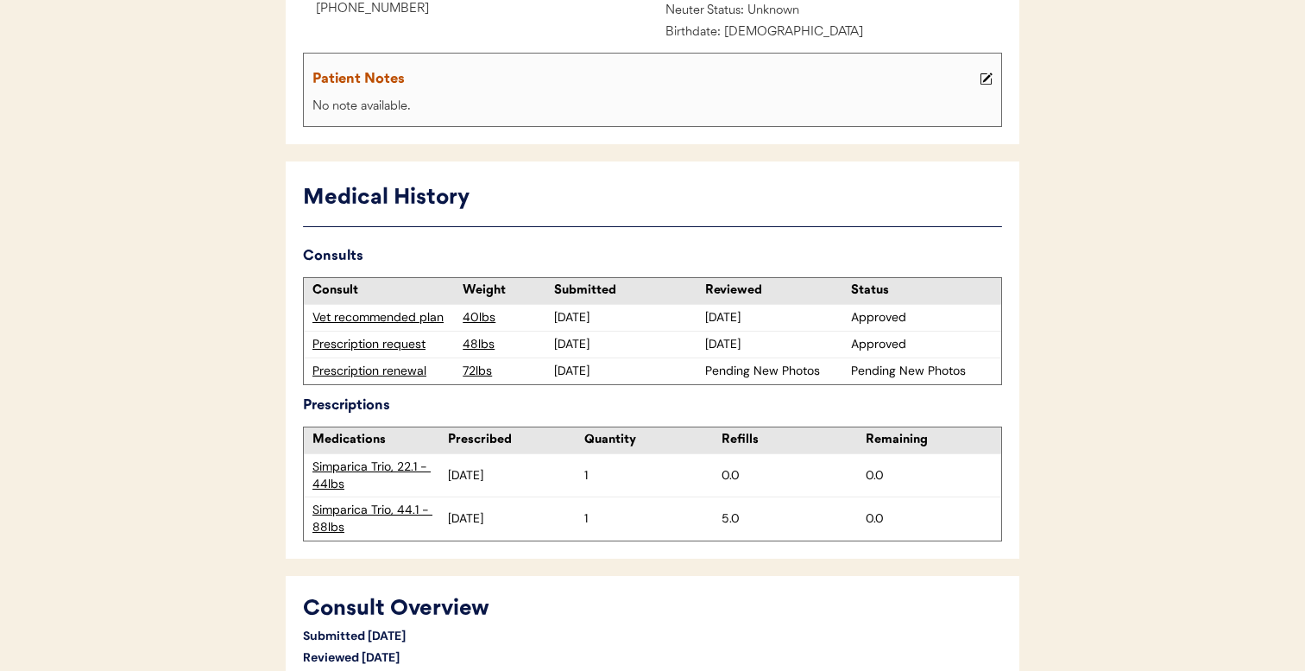
click at [390, 349] on div "Prescription request" at bounding box center [384, 344] width 142 height 17
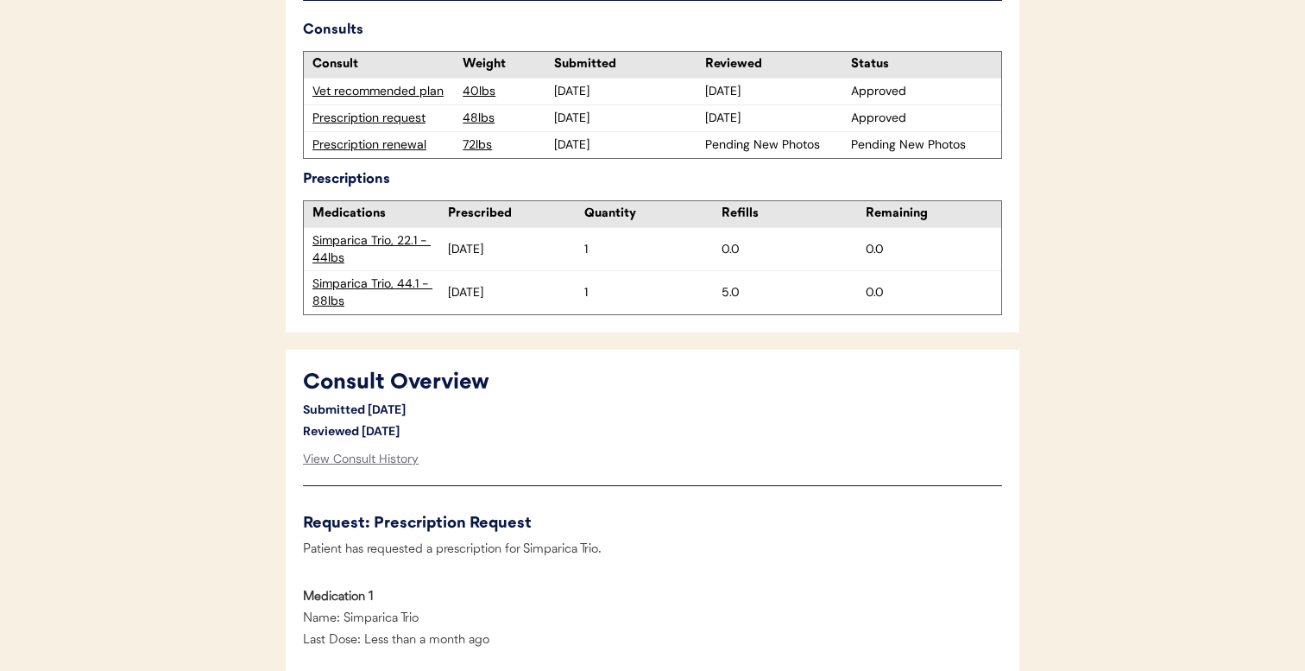
scroll to position [565, 0]
click at [392, 153] on div "Prescription renewal" at bounding box center [383, 144] width 159 height 26
click at [395, 136] on div "Prescription renewal" at bounding box center [384, 144] width 142 height 17
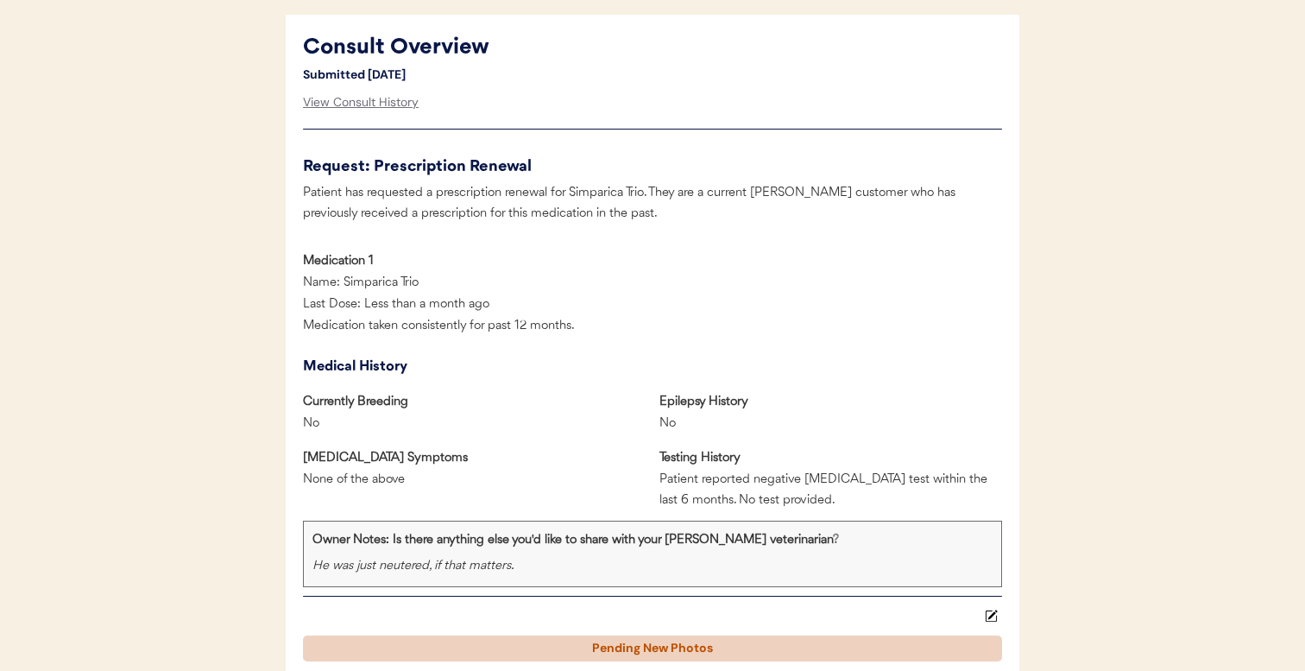
scroll to position [878, 0]
click at [372, 101] on div "View Consult History" at bounding box center [361, 102] width 116 height 35
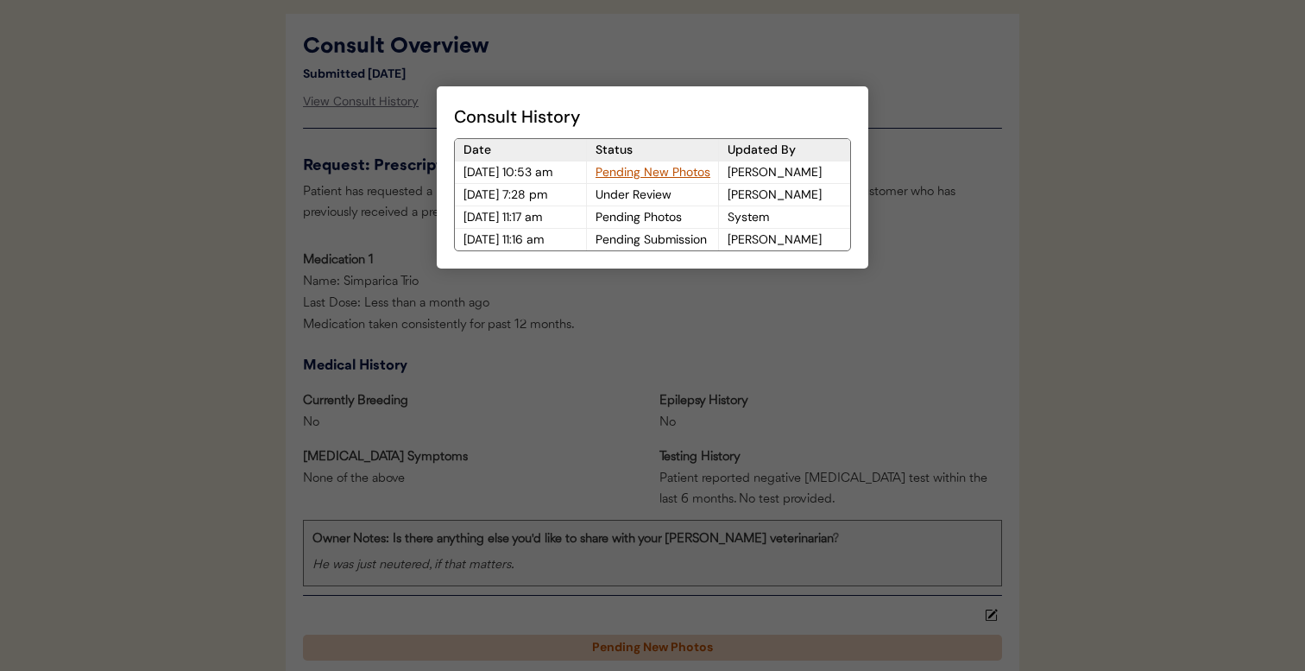
click at [633, 167] on div "Pending New Photos" at bounding box center [652, 172] width 131 height 22
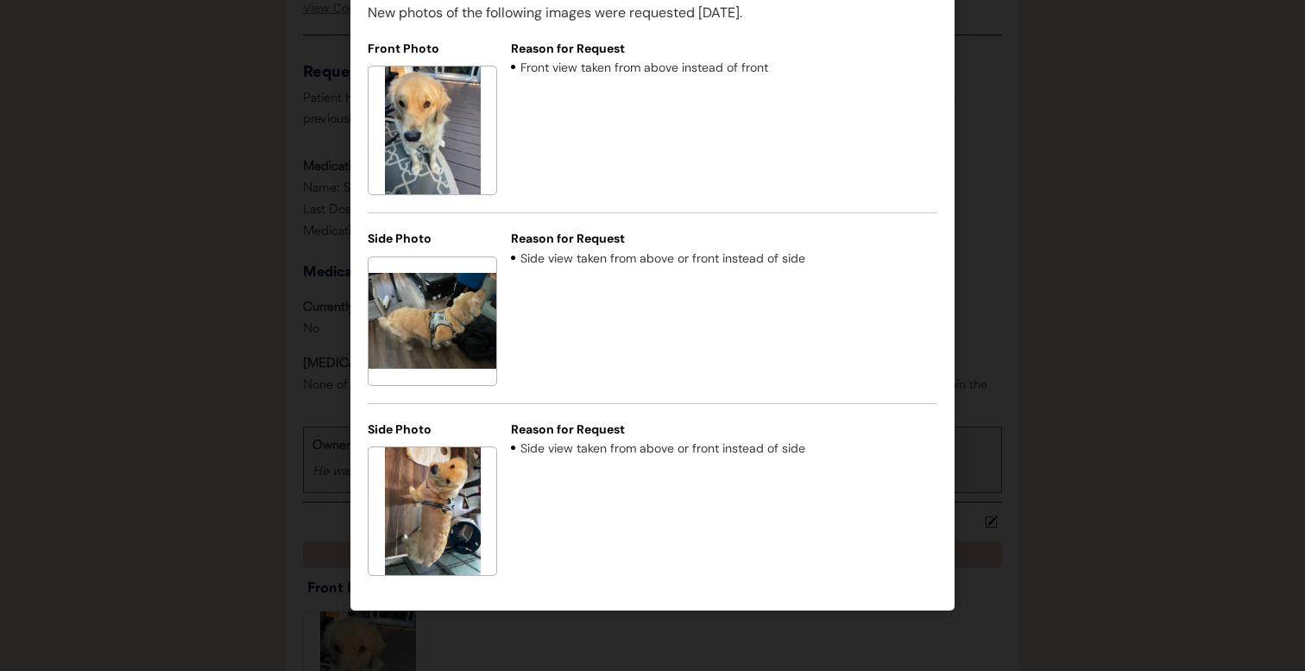
scroll to position [994, 0]
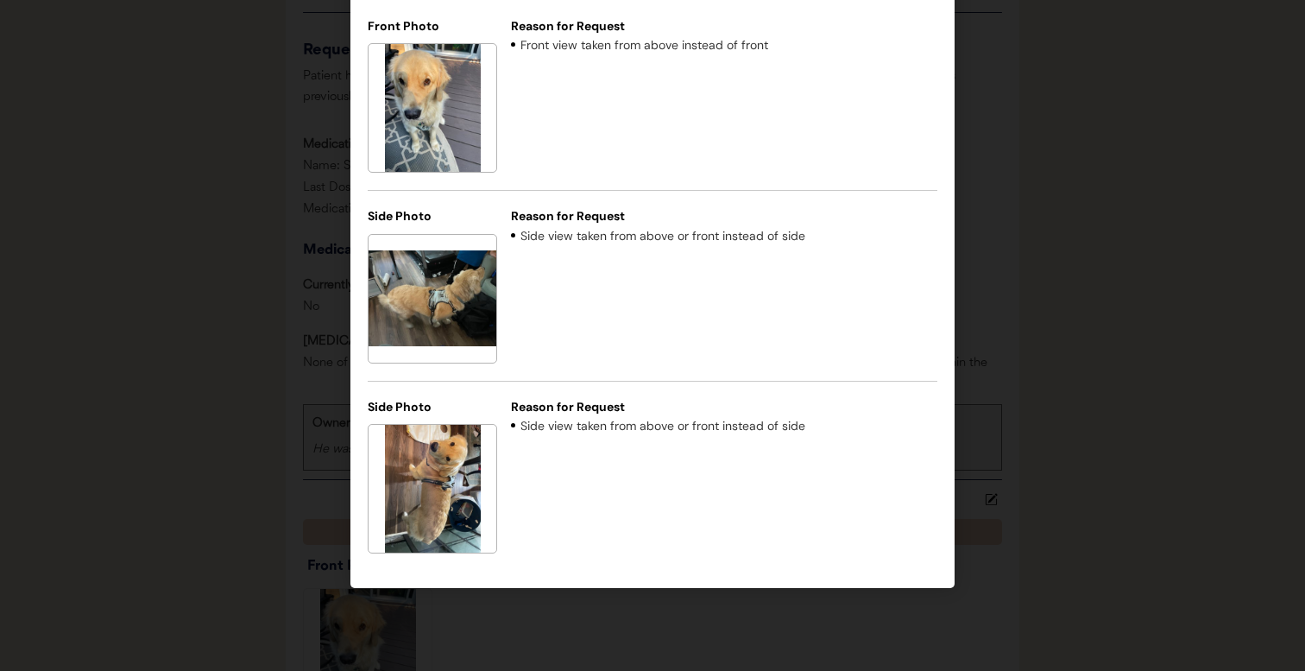
click at [102, 385] on div at bounding box center [652, 335] width 1305 height 671
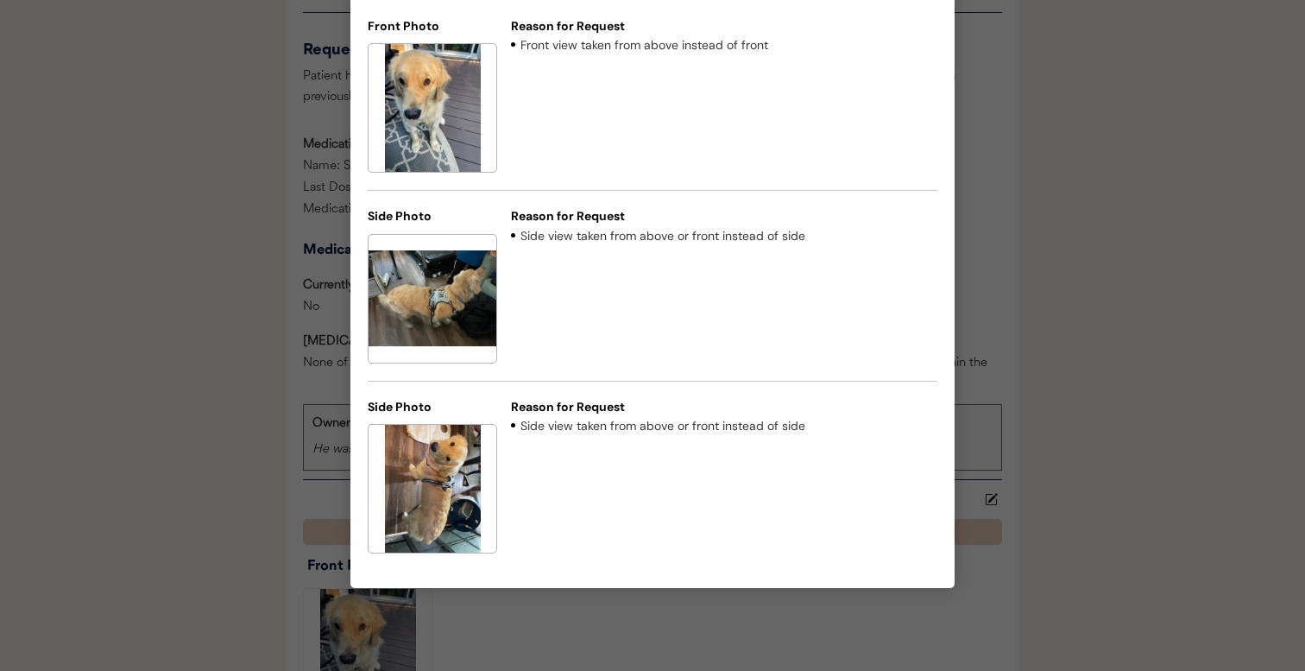
click at [155, 326] on div at bounding box center [652, 335] width 1305 height 671
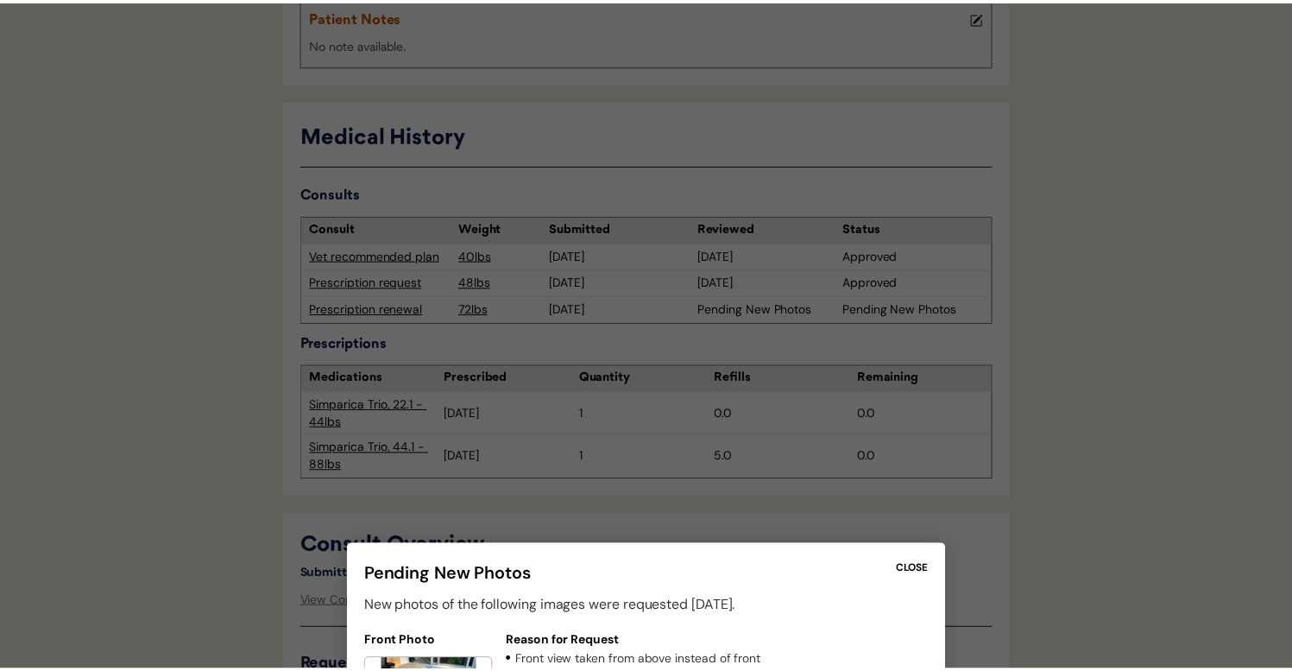
scroll to position [370, 0]
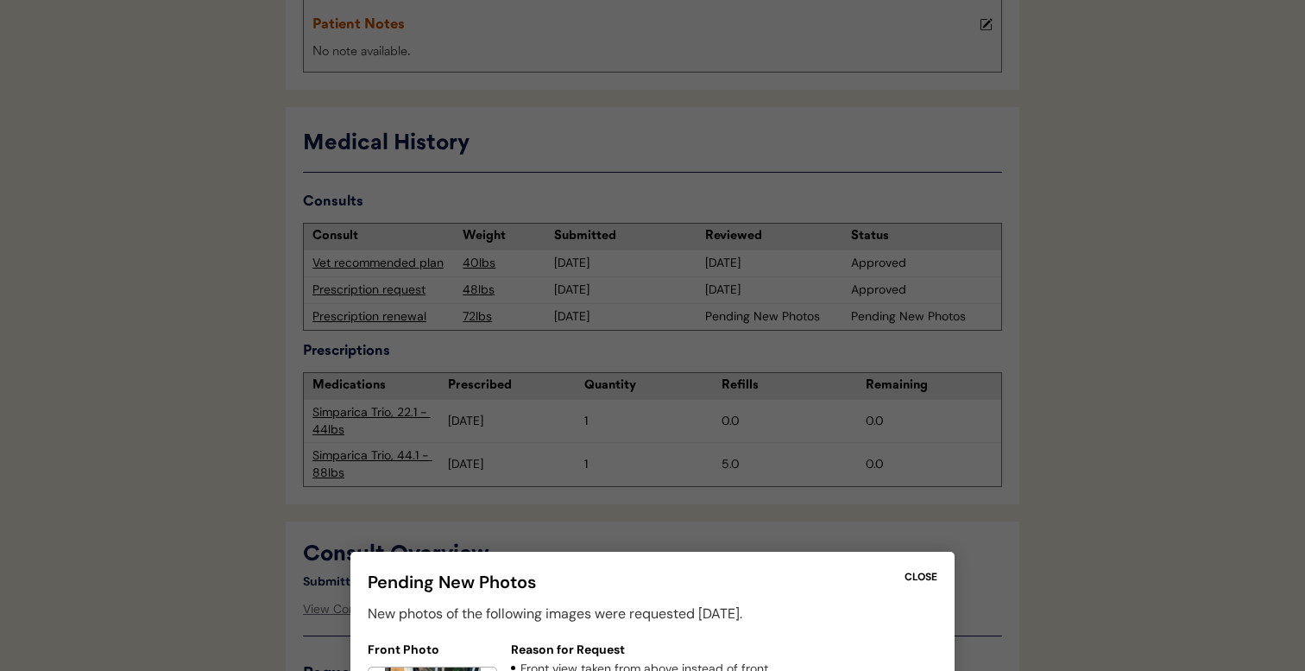
click at [918, 569] on div "CLOSE" at bounding box center [921, 577] width 33 height 16
